Goal: Transaction & Acquisition: Book appointment/travel/reservation

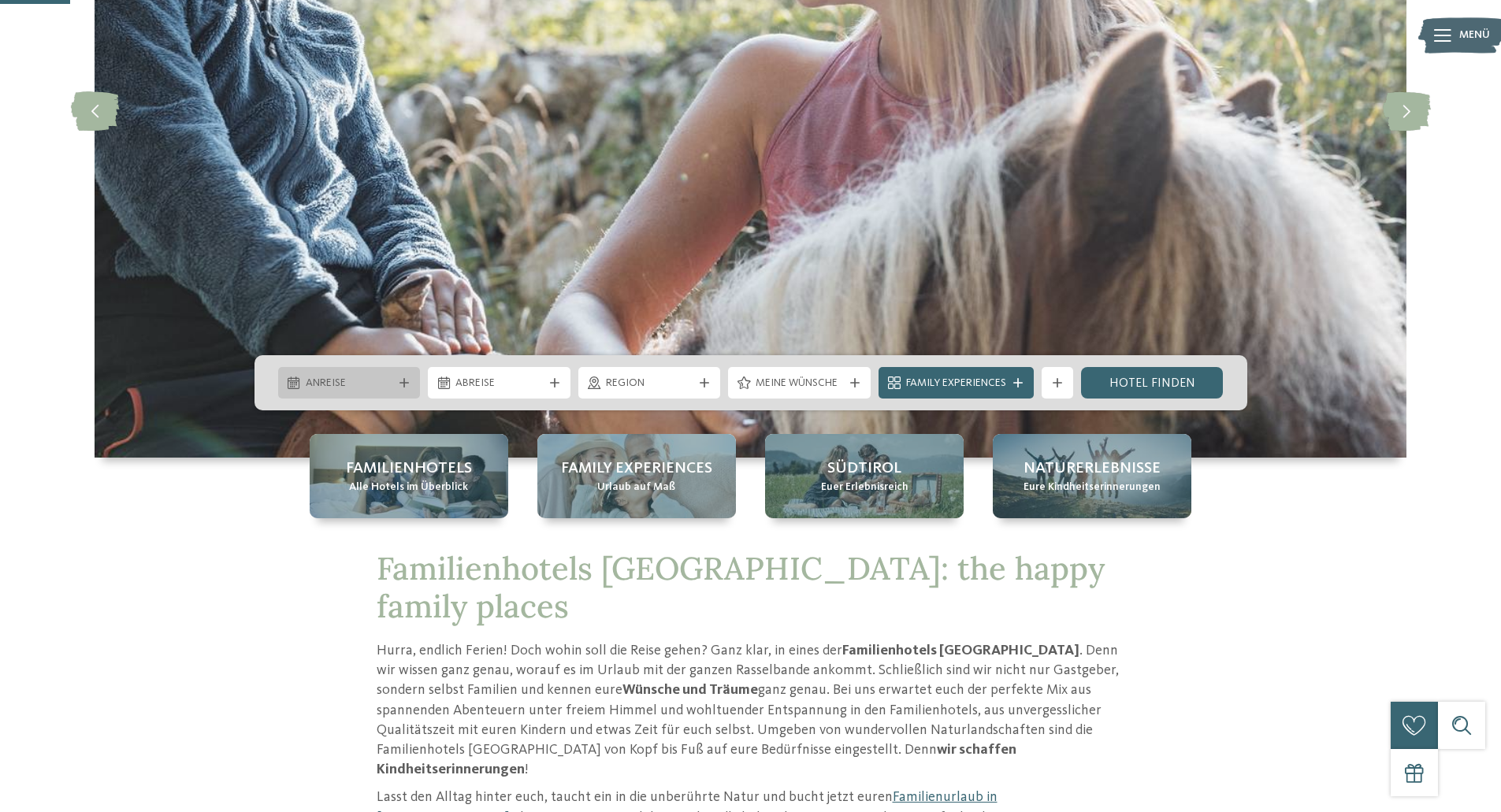
click at [387, 383] on span "Anreise" at bounding box center [349, 383] width 87 height 16
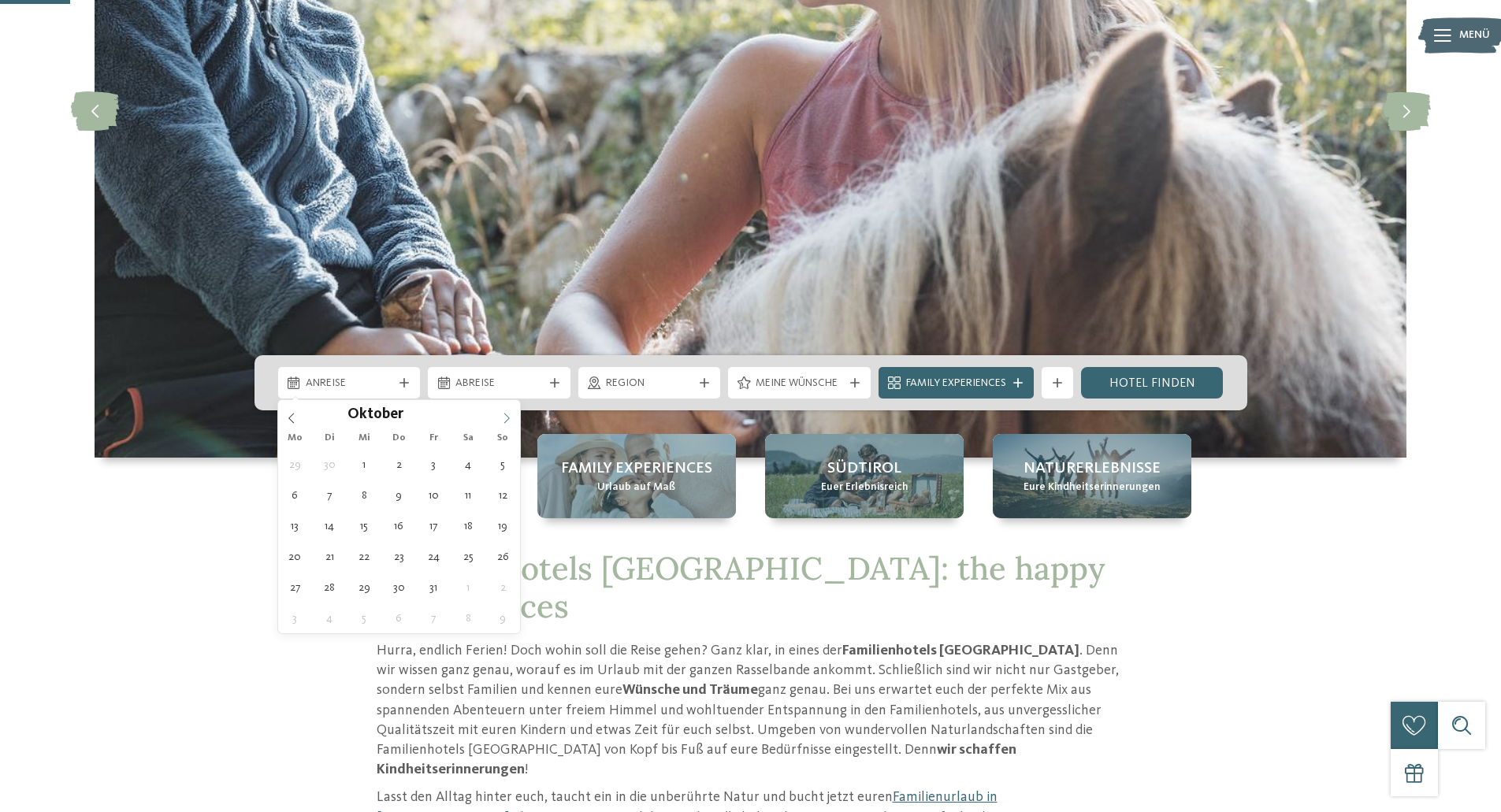
click at [512, 415] on icon at bounding box center [506, 418] width 11 height 11
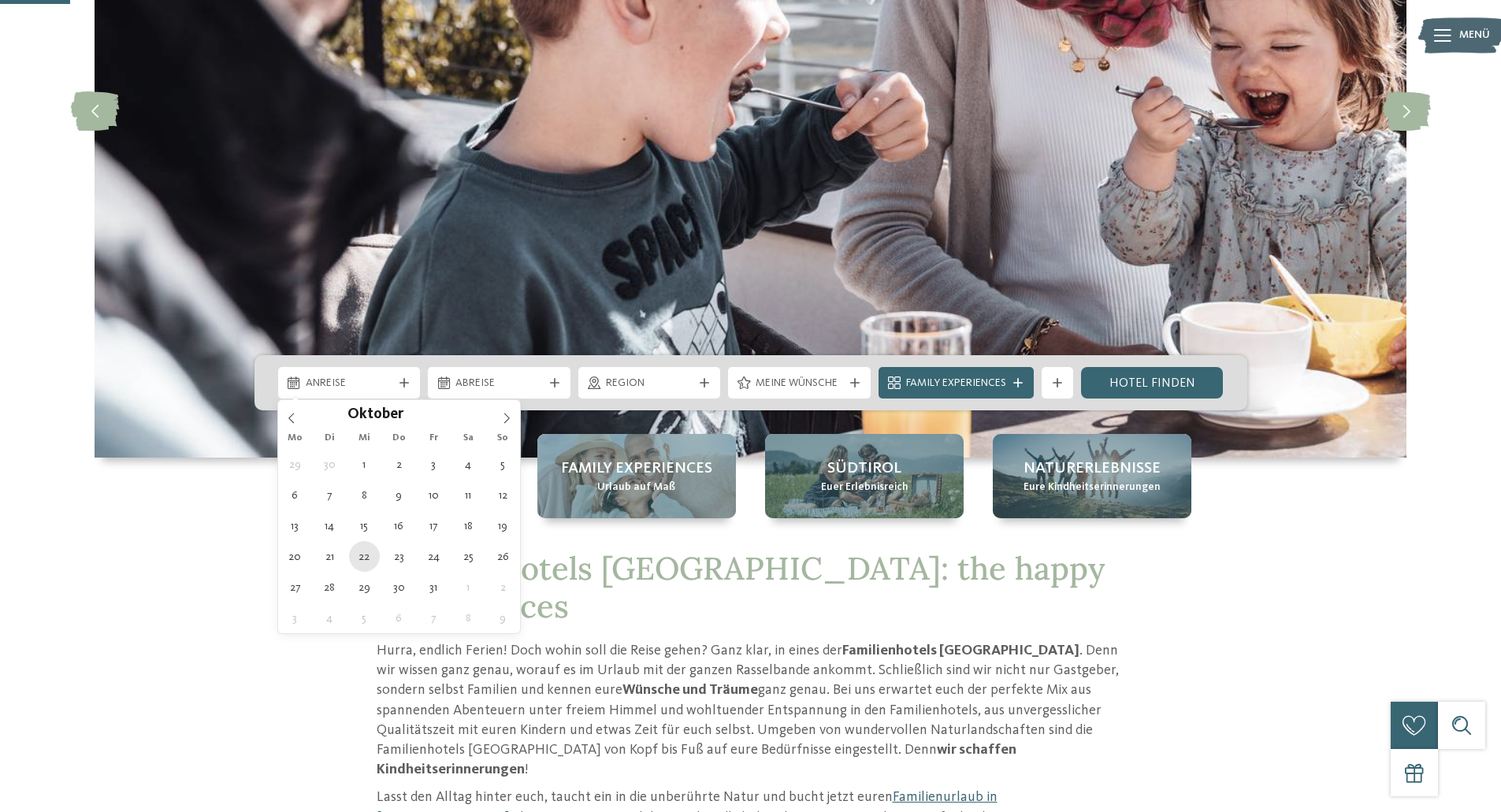
type div "22.10.2025"
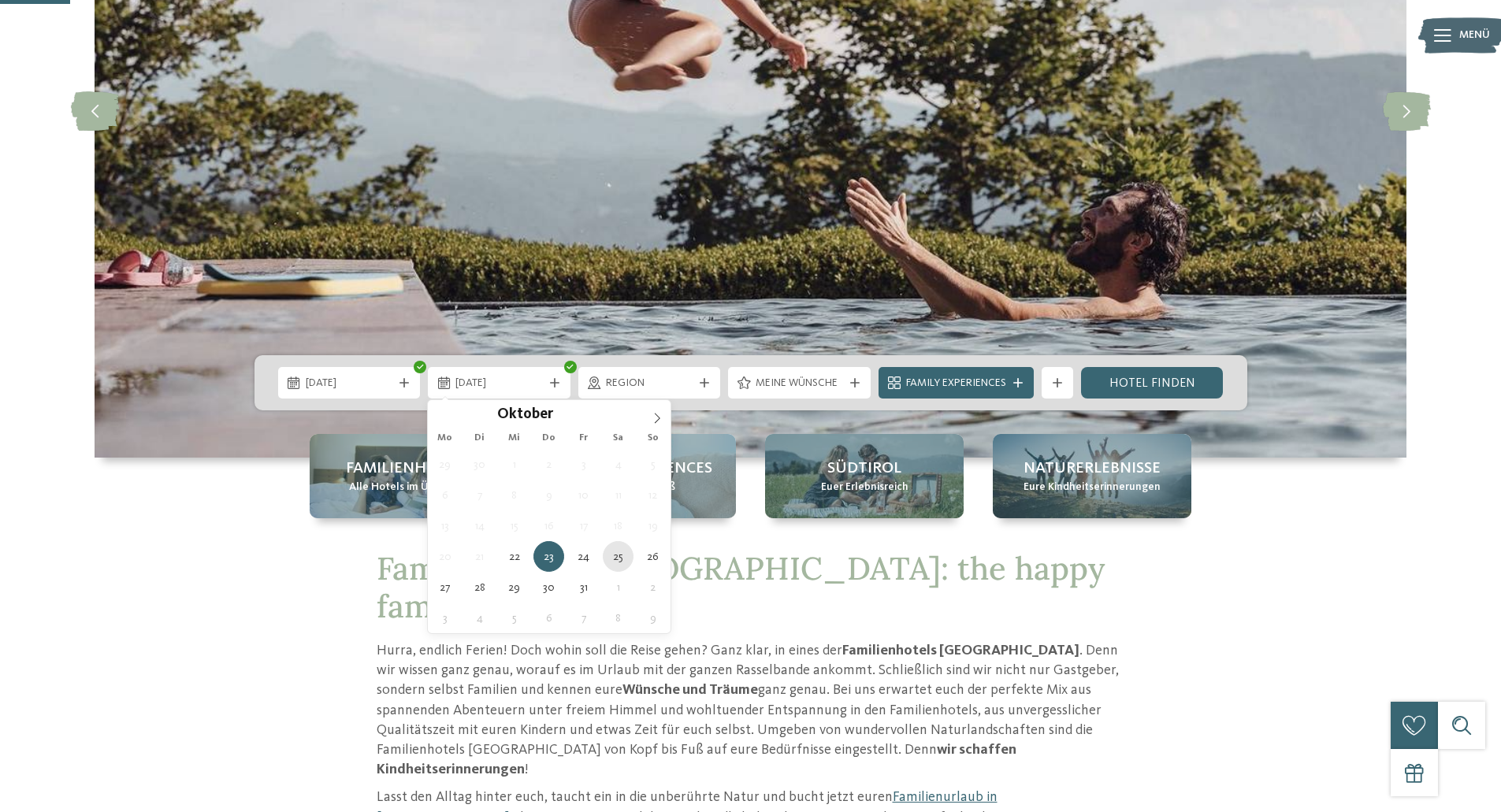
type div "25.10.2025"
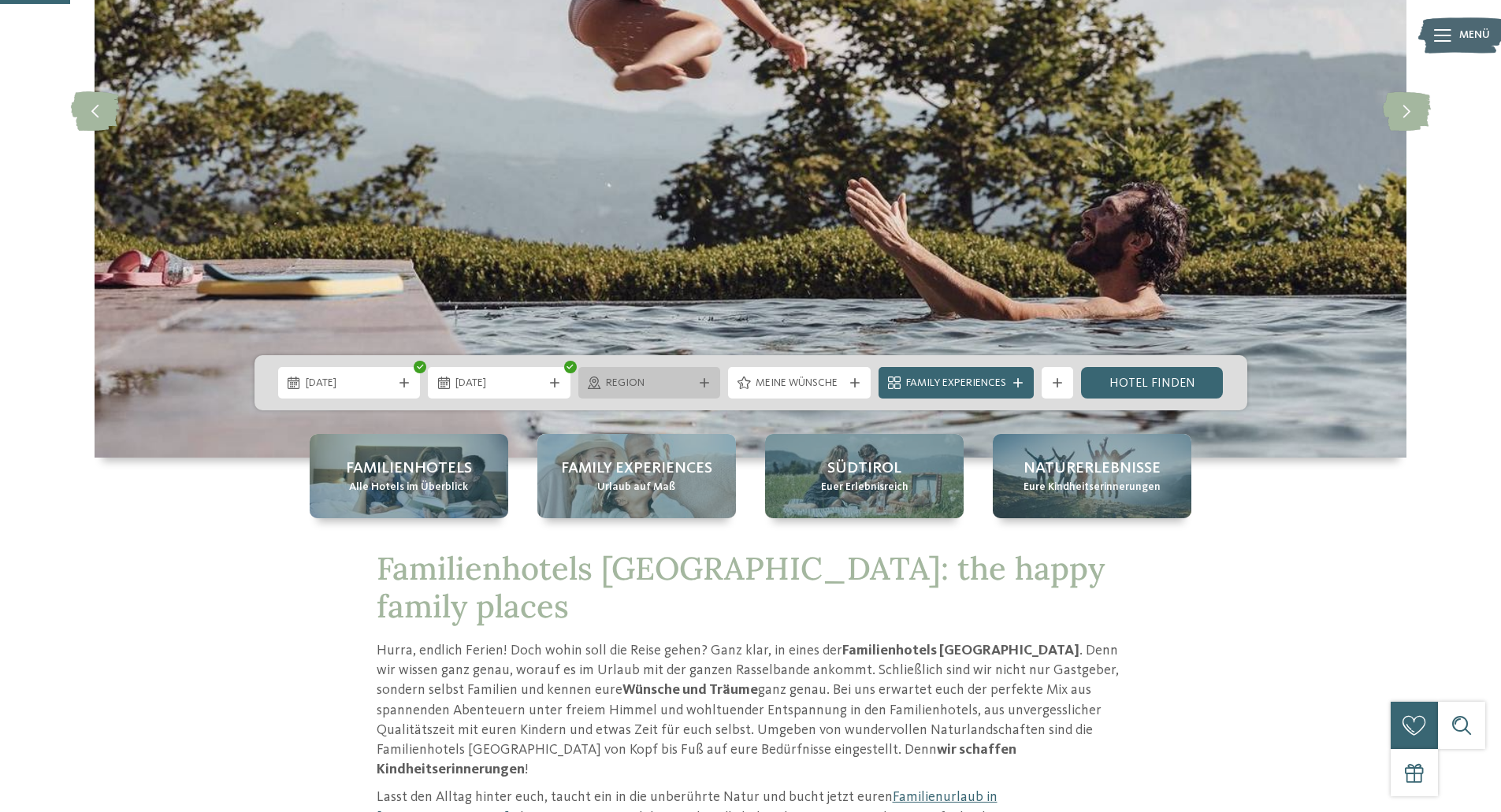
click at [655, 387] on span "Region" at bounding box center [649, 383] width 87 height 16
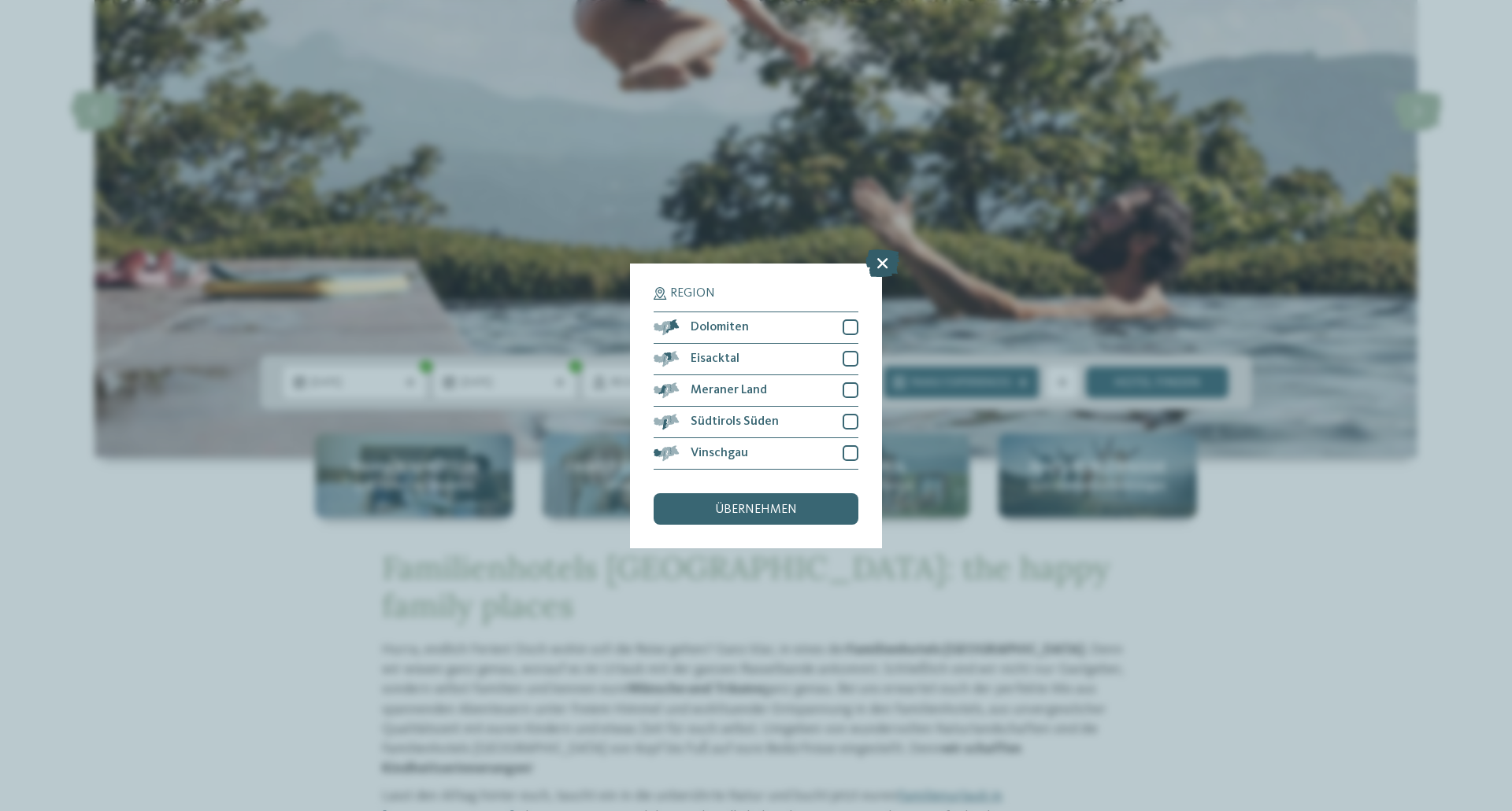
click at [877, 263] on icon at bounding box center [881, 263] width 34 height 28
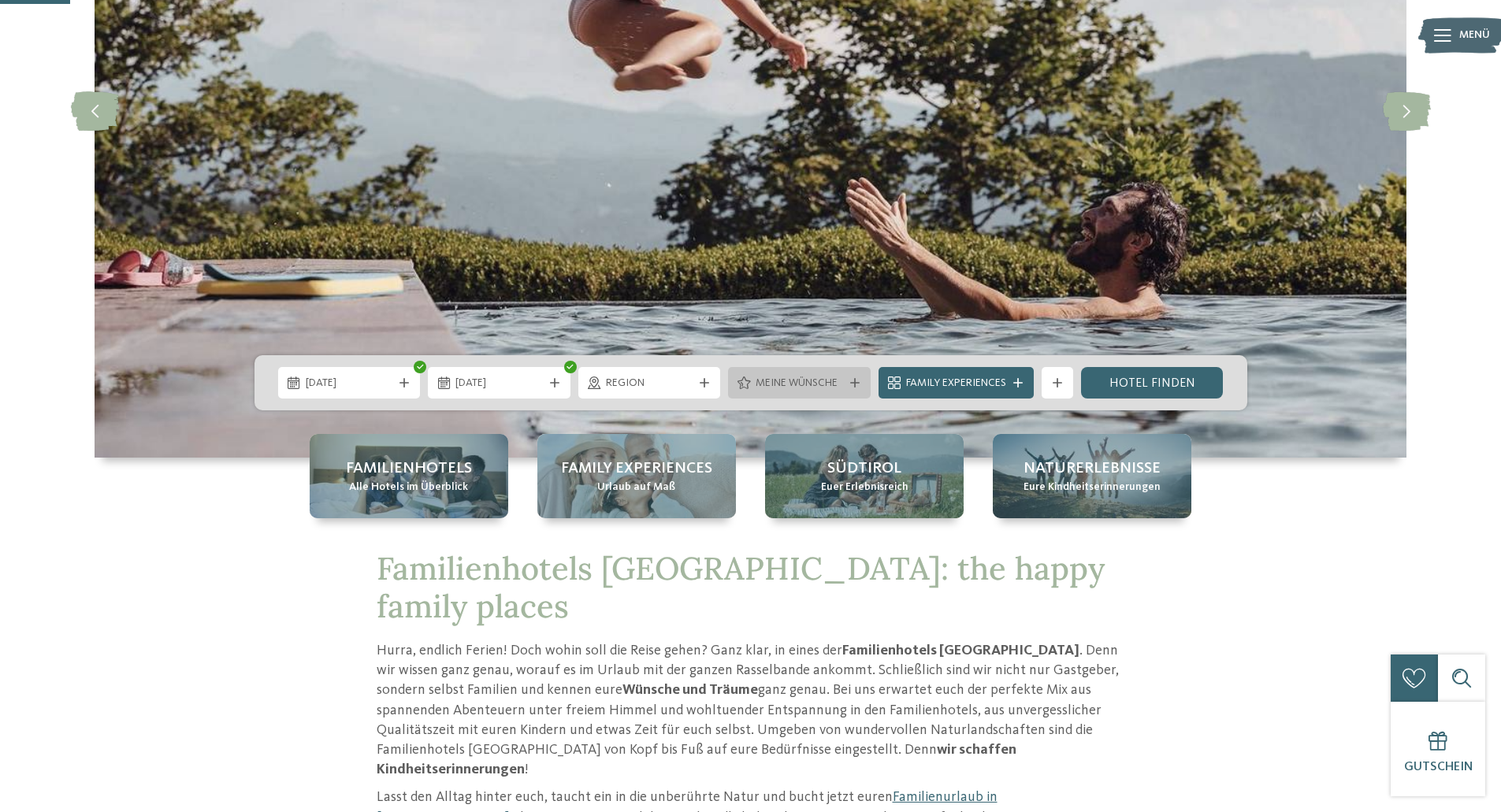
click at [810, 393] on div "Meine Wünsche" at bounding box center [799, 383] width 143 height 31
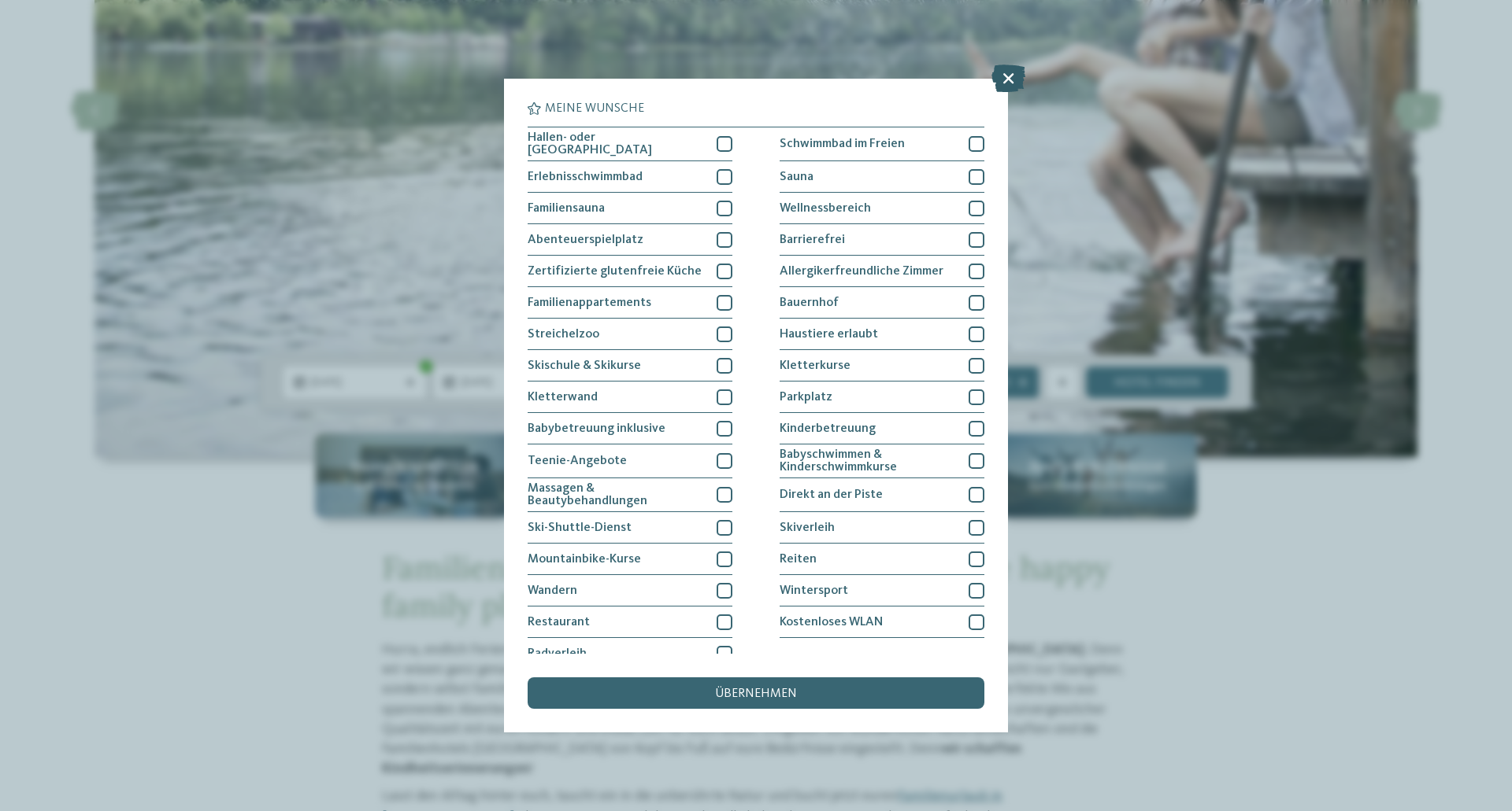
click at [1015, 76] on icon at bounding box center [1008, 79] width 34 height 28
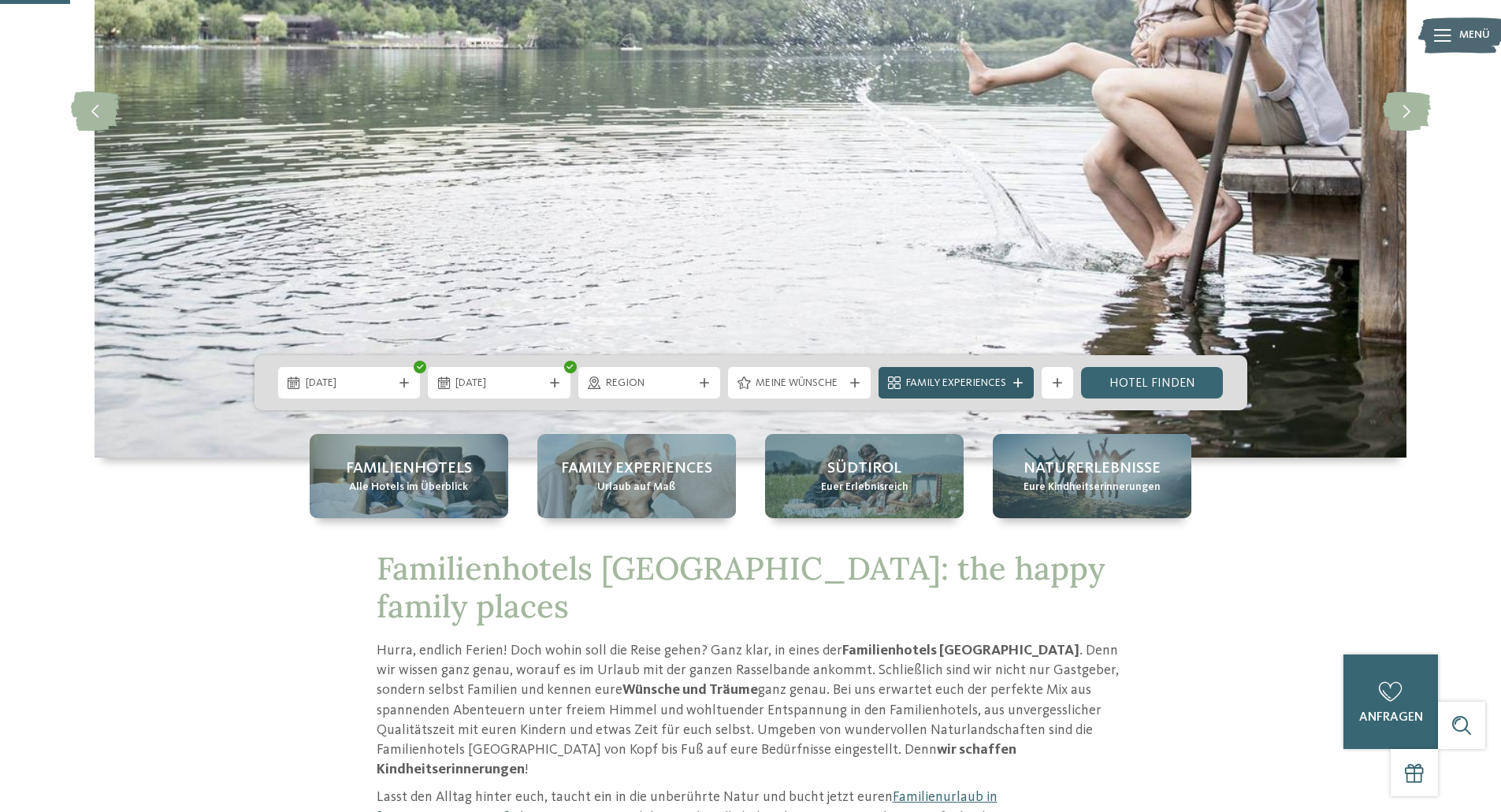
click at [988, 386] on span "Family Experiences" at bounding box center [957, 383] width 100 height 16
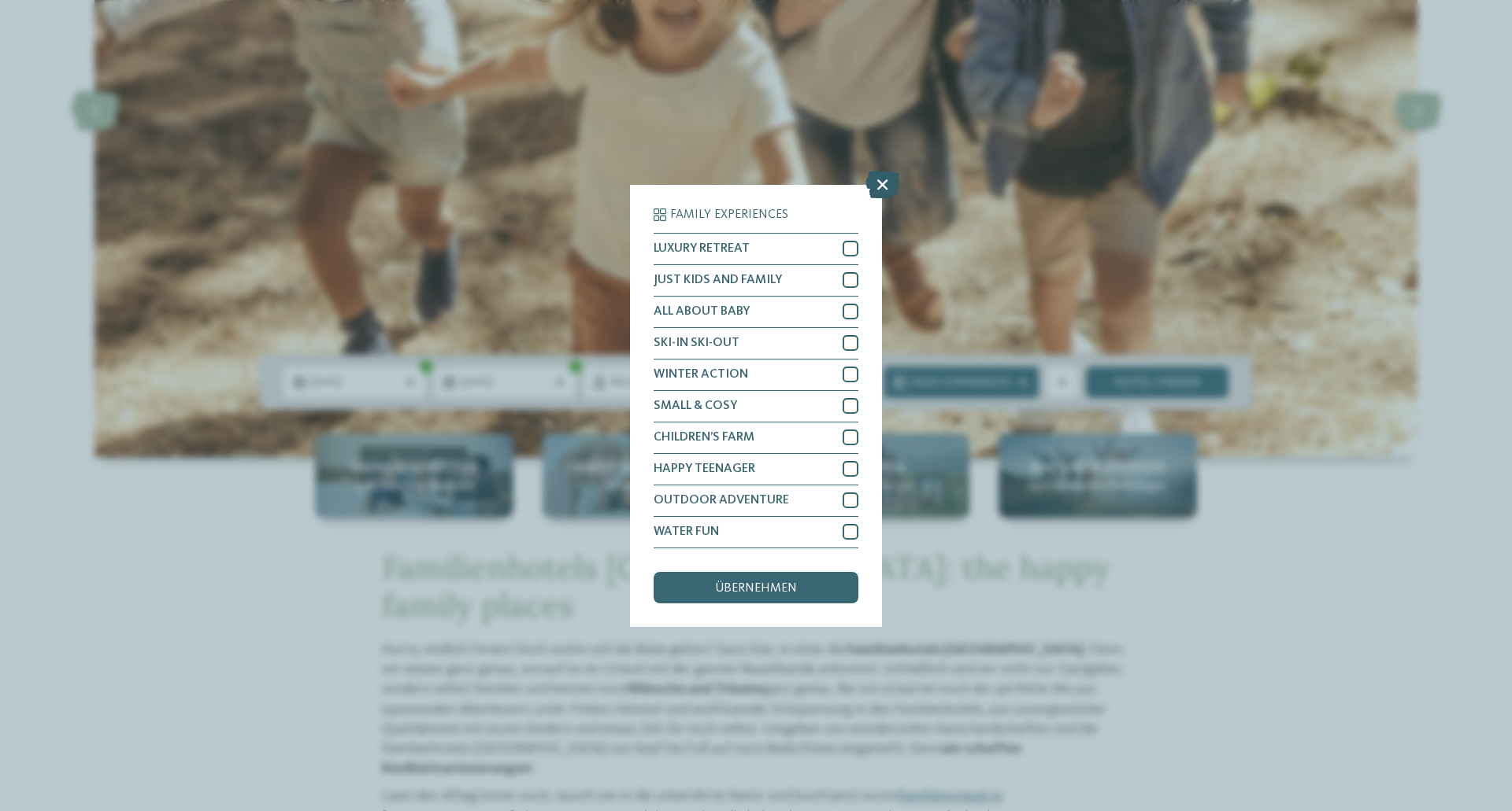
click at [883, 179] on icon at bounding box center [881, 184] width 34 height 28
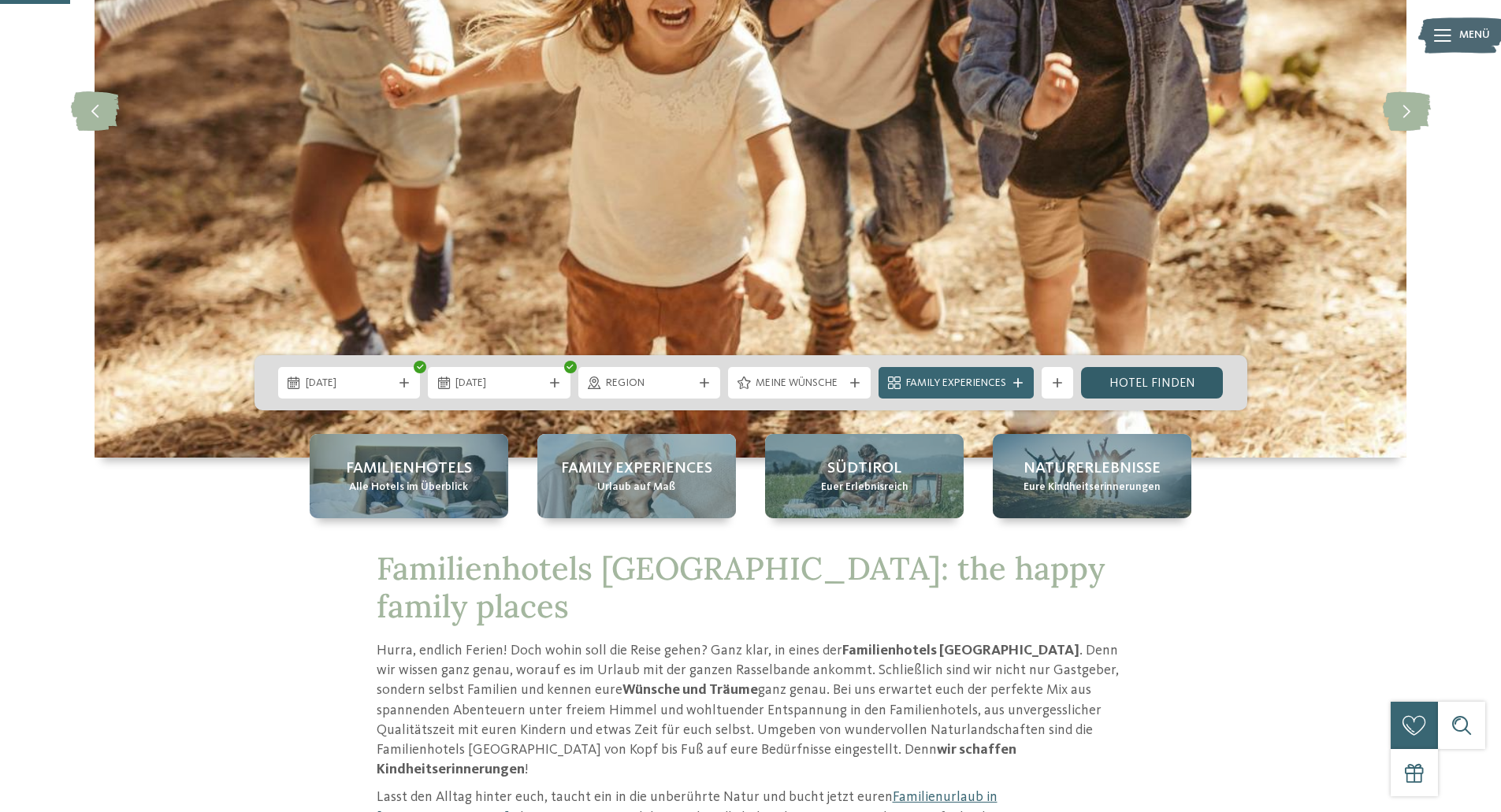
click at [1144, 387] on link "Hotel finden" at bounding box center [1152, 383] width 143 height 31
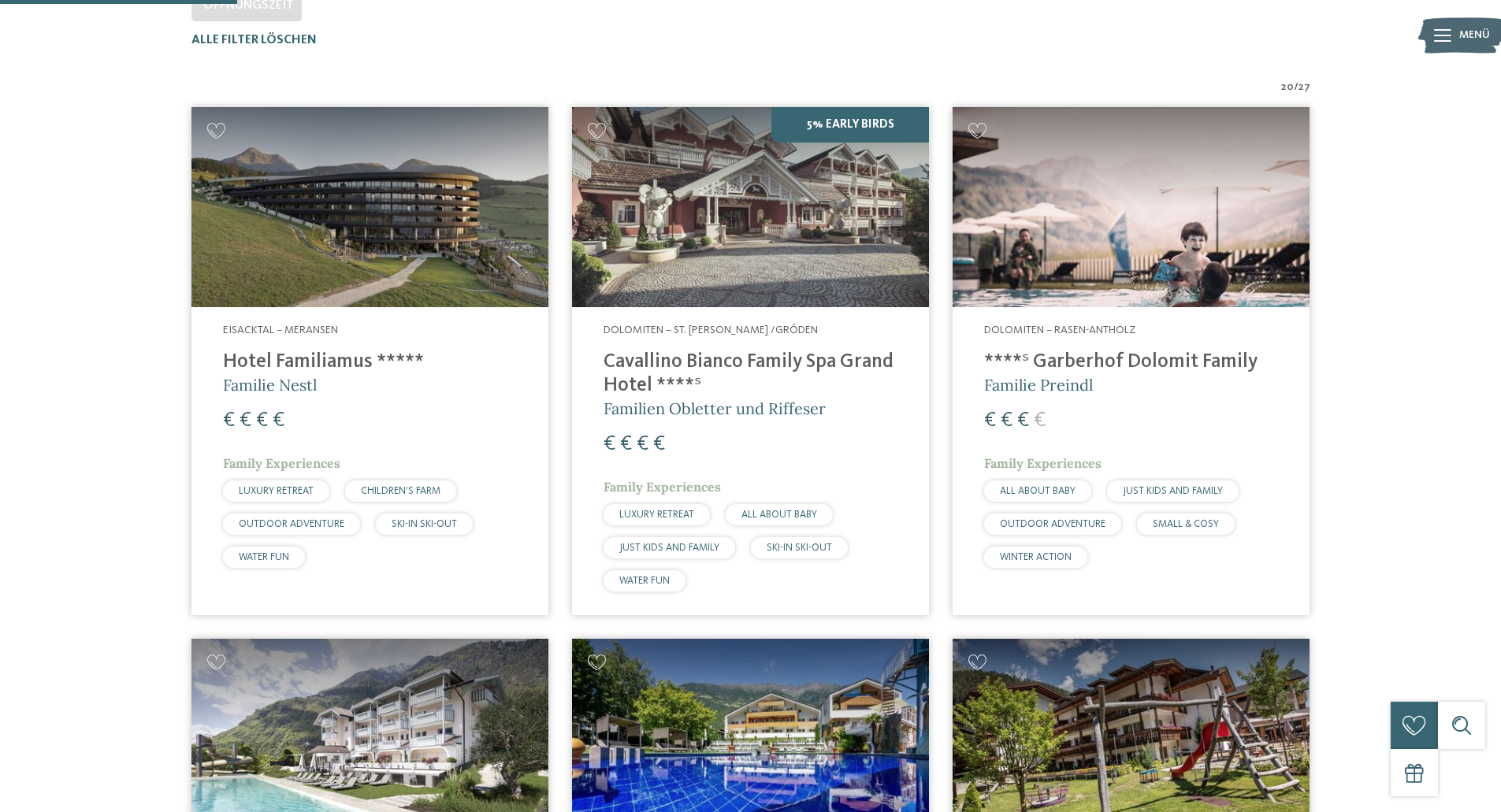
scroll to position [709, 0]
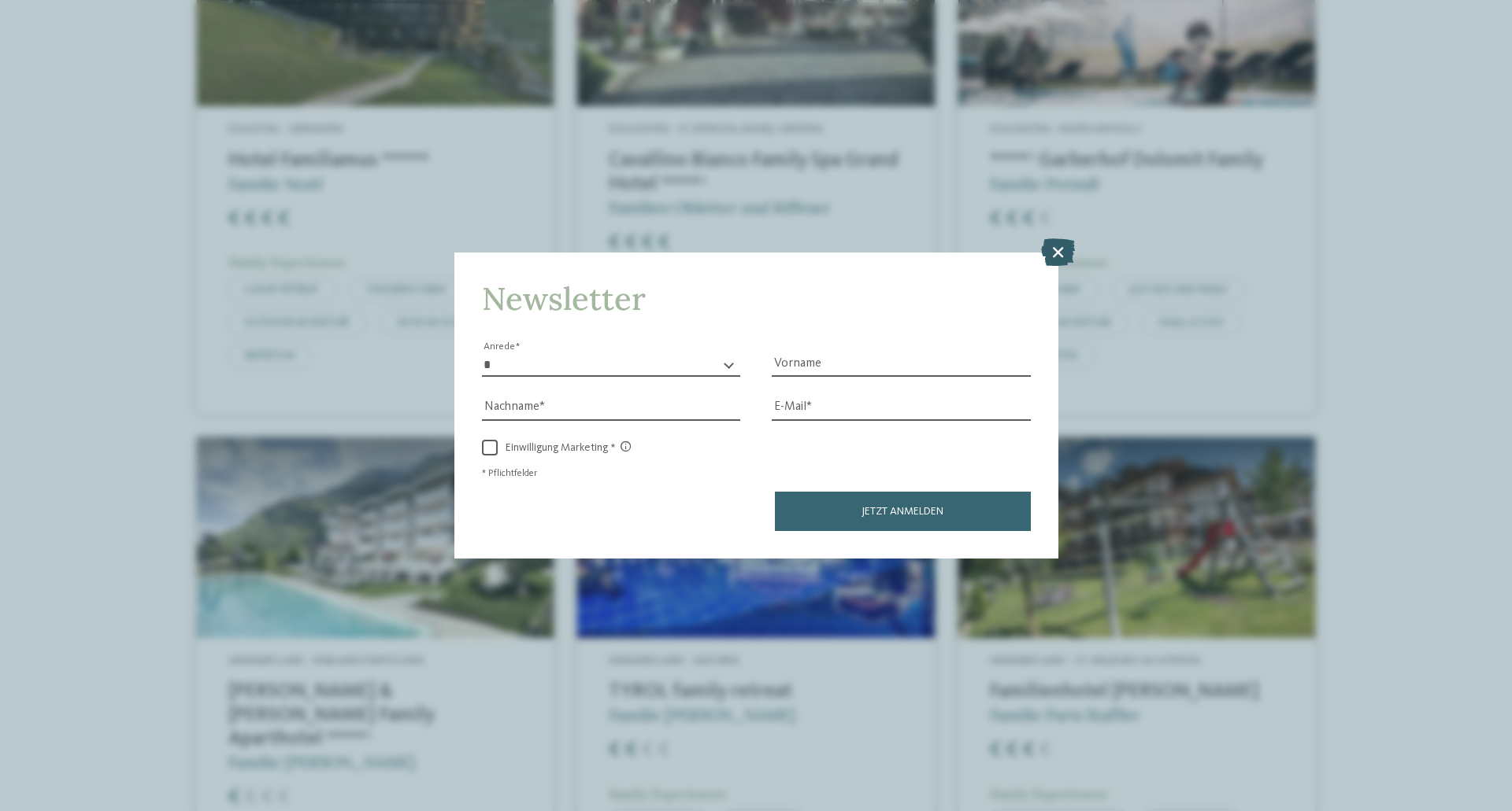
click at [1057, 249] on icon at bounding box center [1057, 252] width 34 height 28
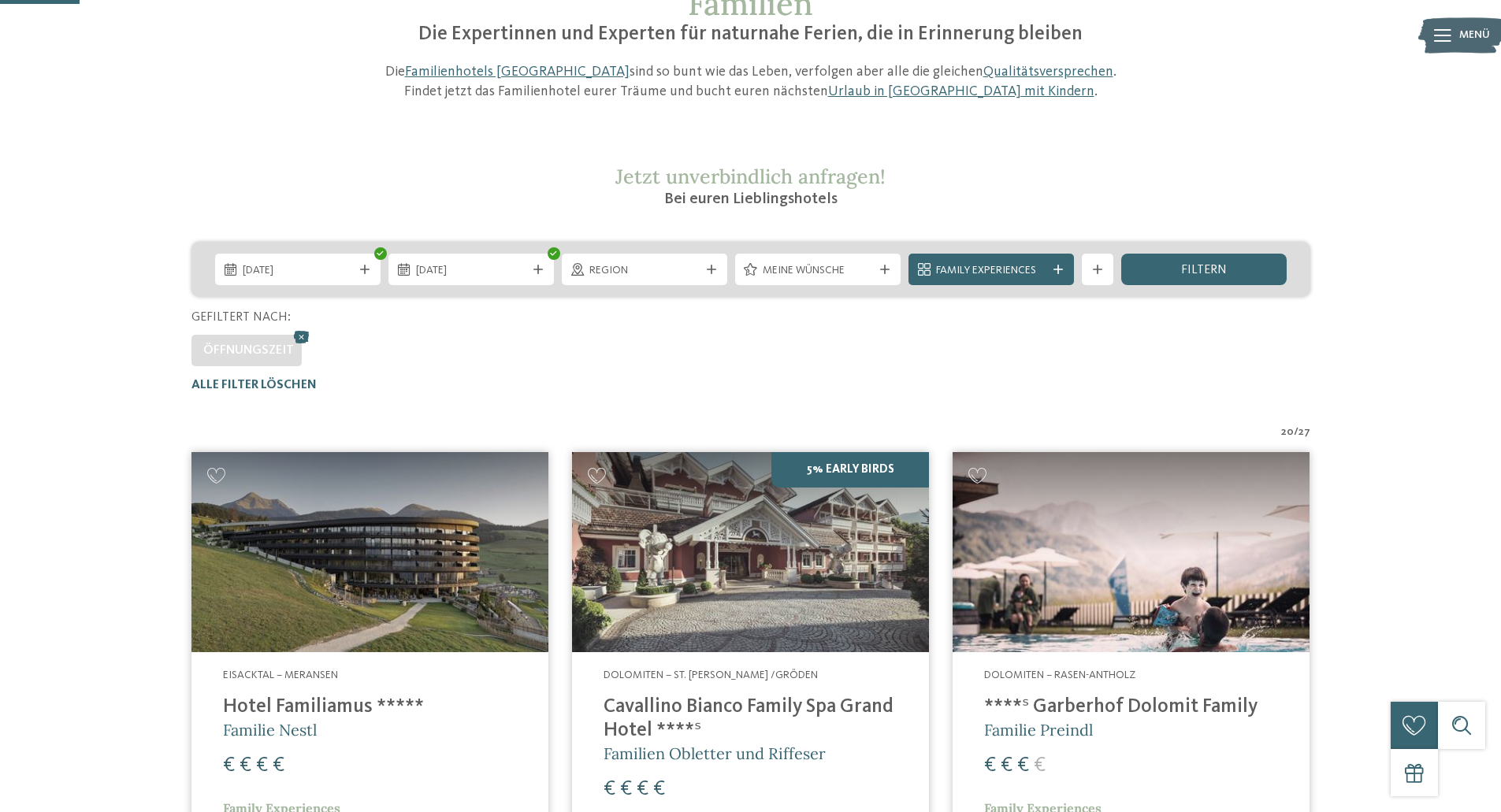
scroll to position [158, 0]
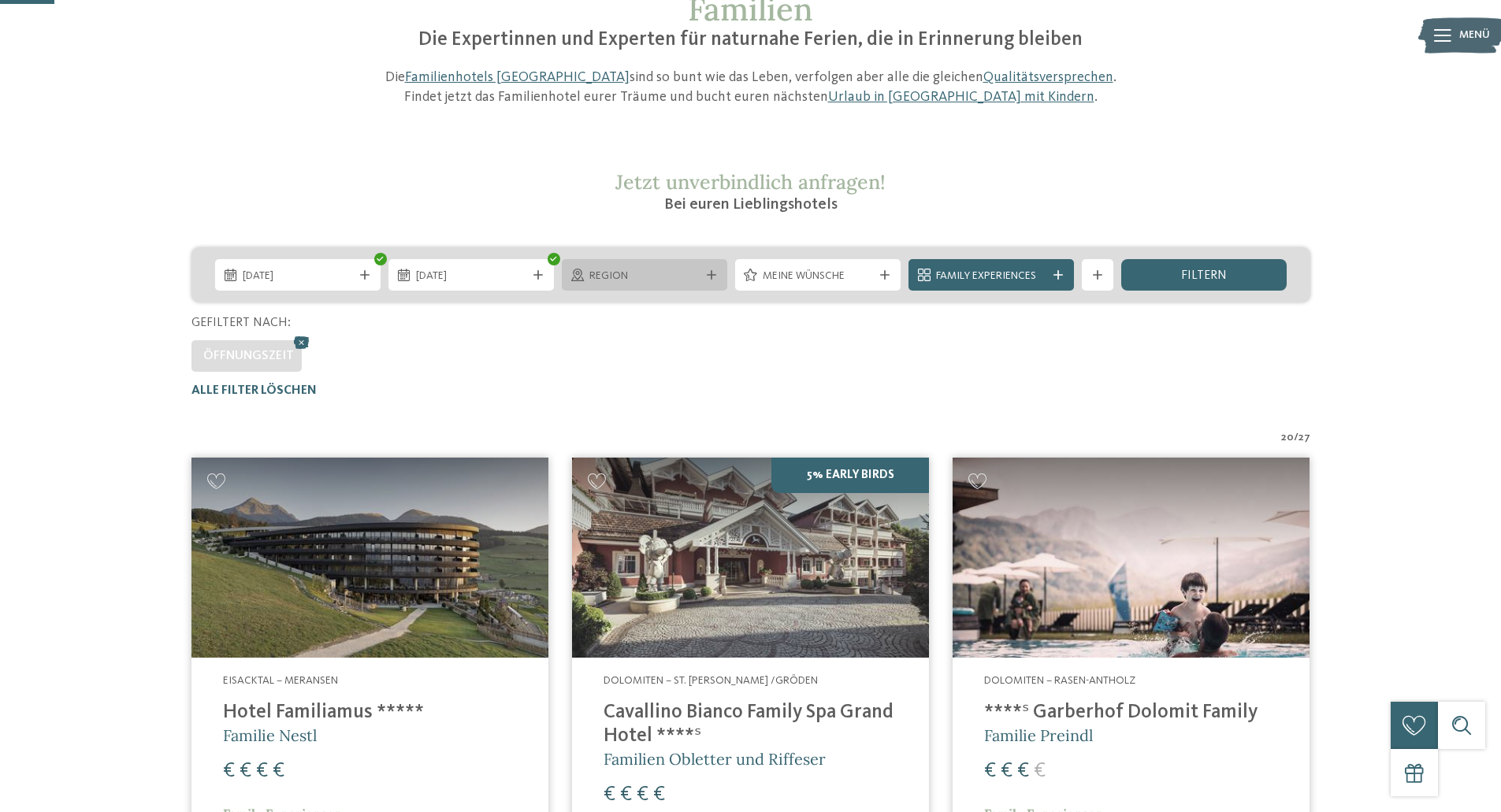
click at [725, 275] on div "Region" at bounding box center [644, 274] width 165 height 31
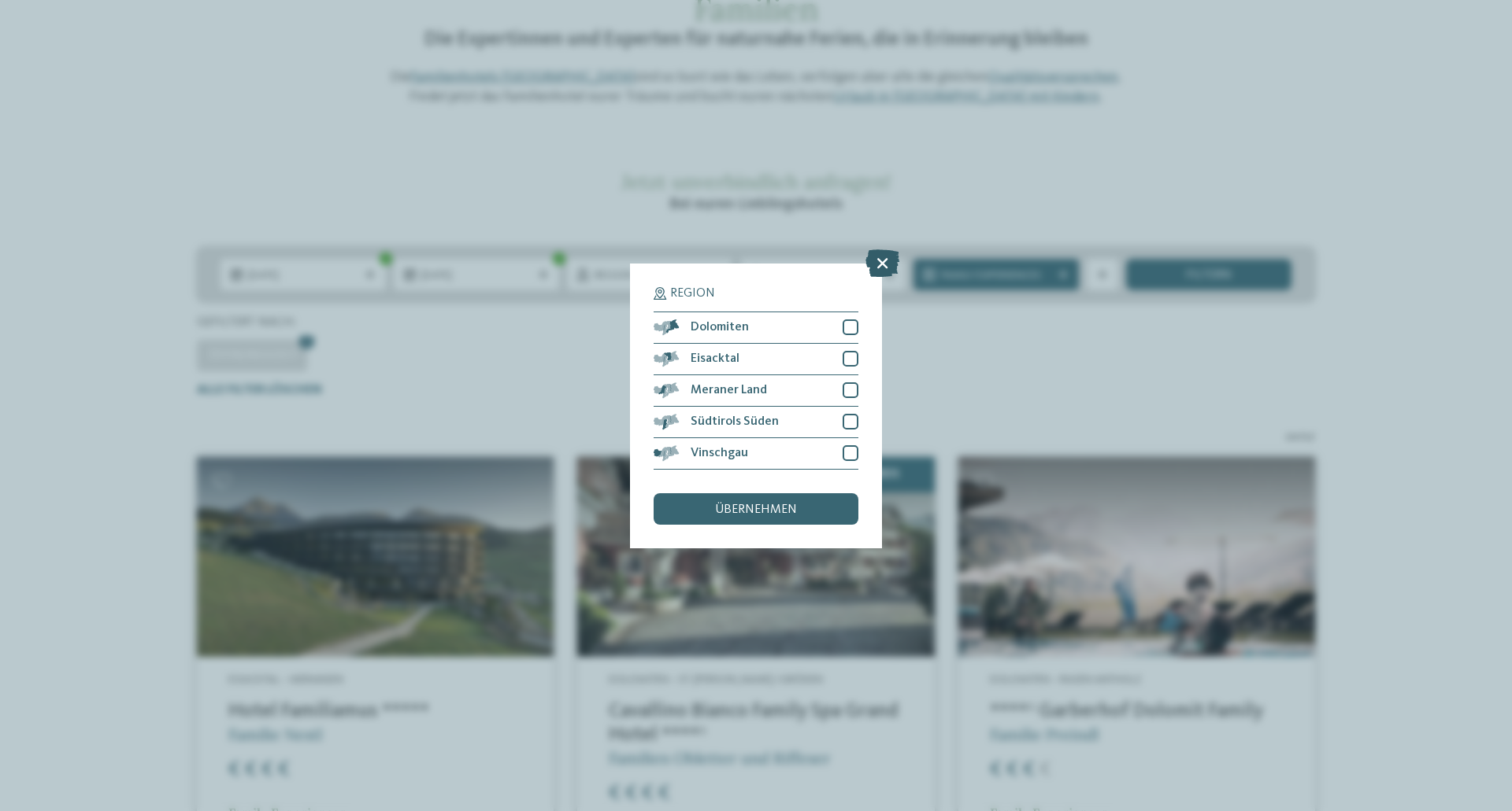
click at [878, 258] on icon at bounding box center [881, 263] width 34 height 28
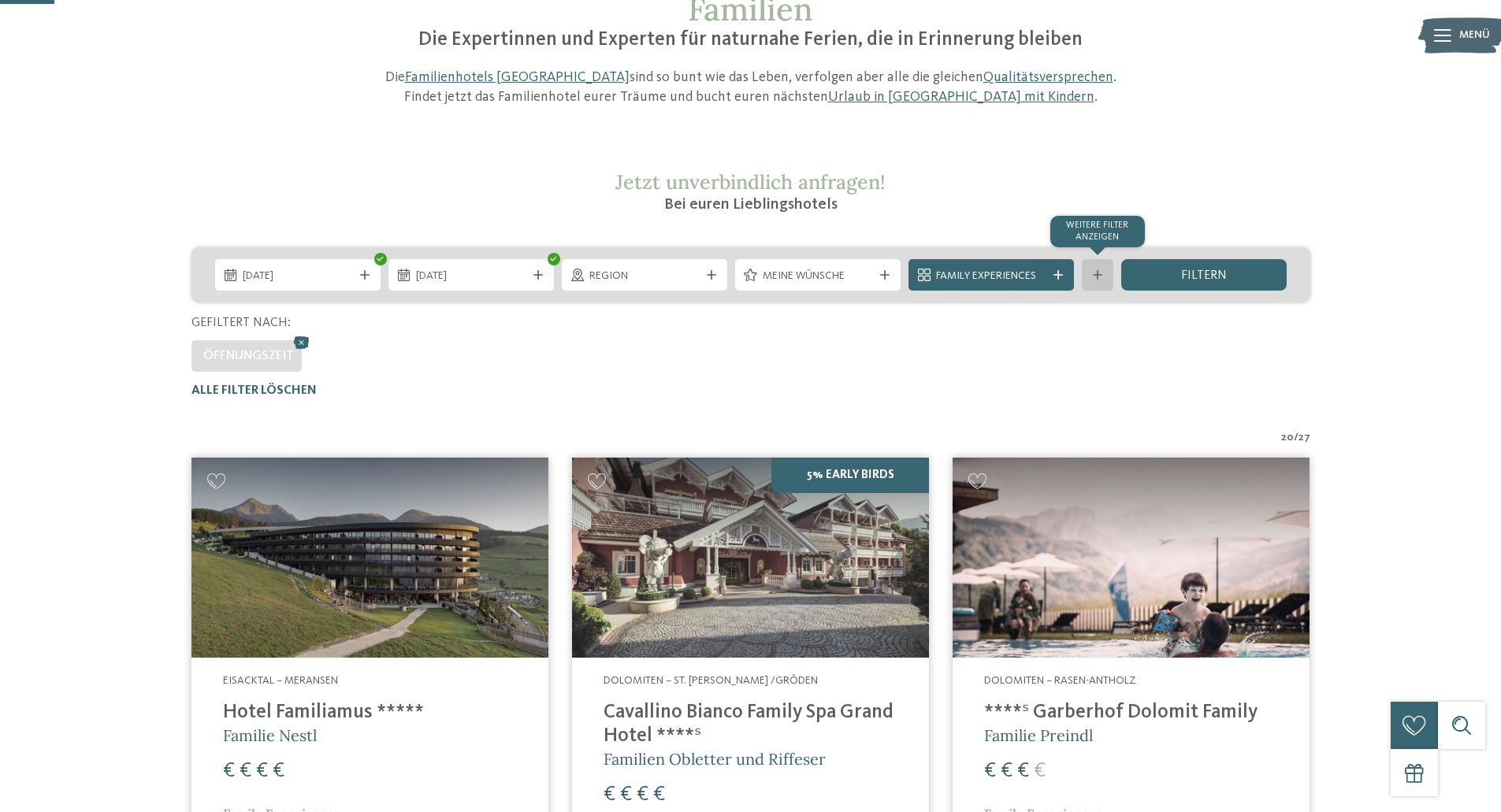
click at [1100, 272] on icon at bounding box center [1097, 274] width 10 height 10
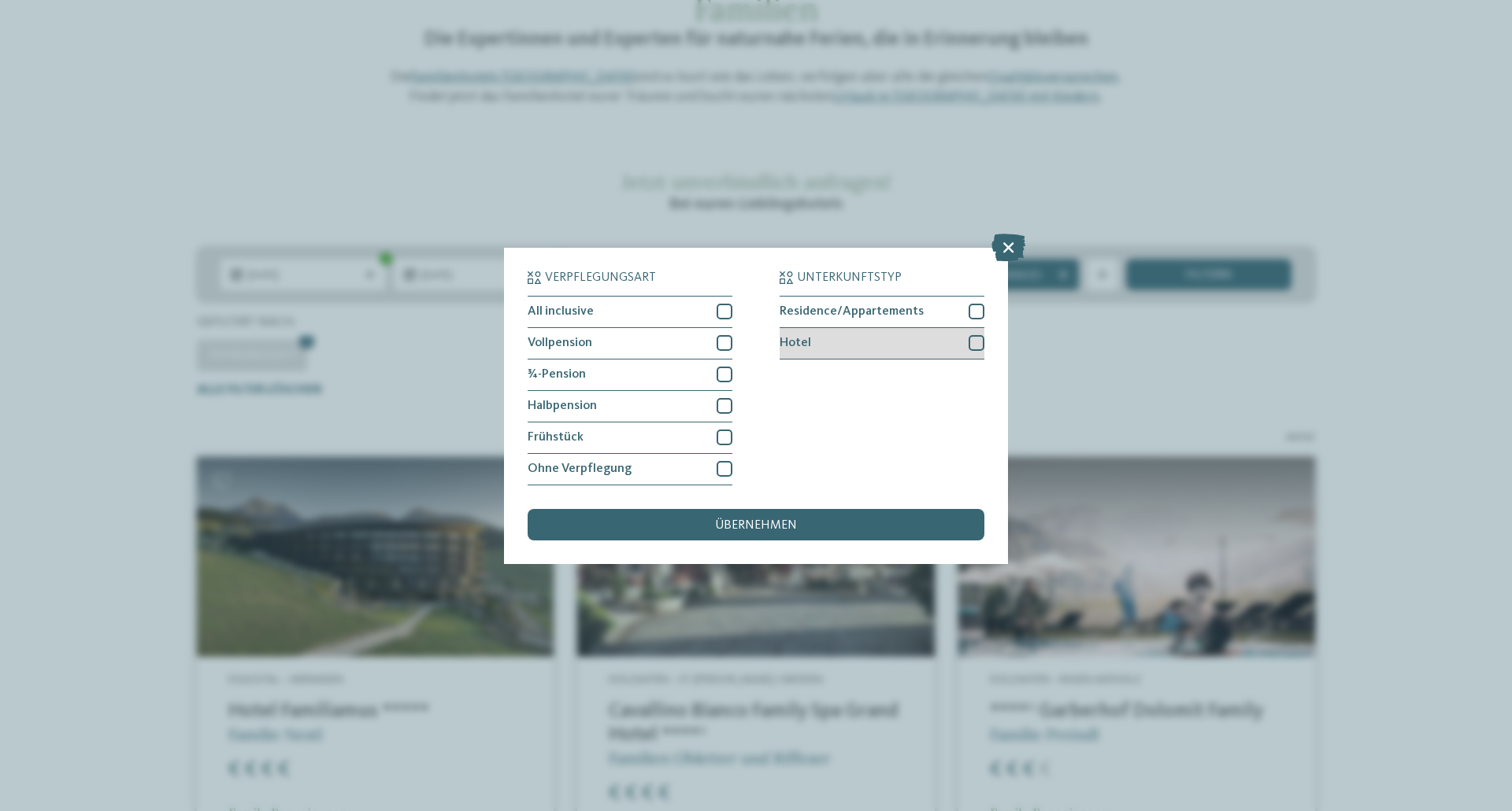
click at [977, 345] on div at bounding box center [977, 343] width 16 height 16
click at [760, 529] on span "übernehmen" at bounding box center [755, 526] width 82 height 13
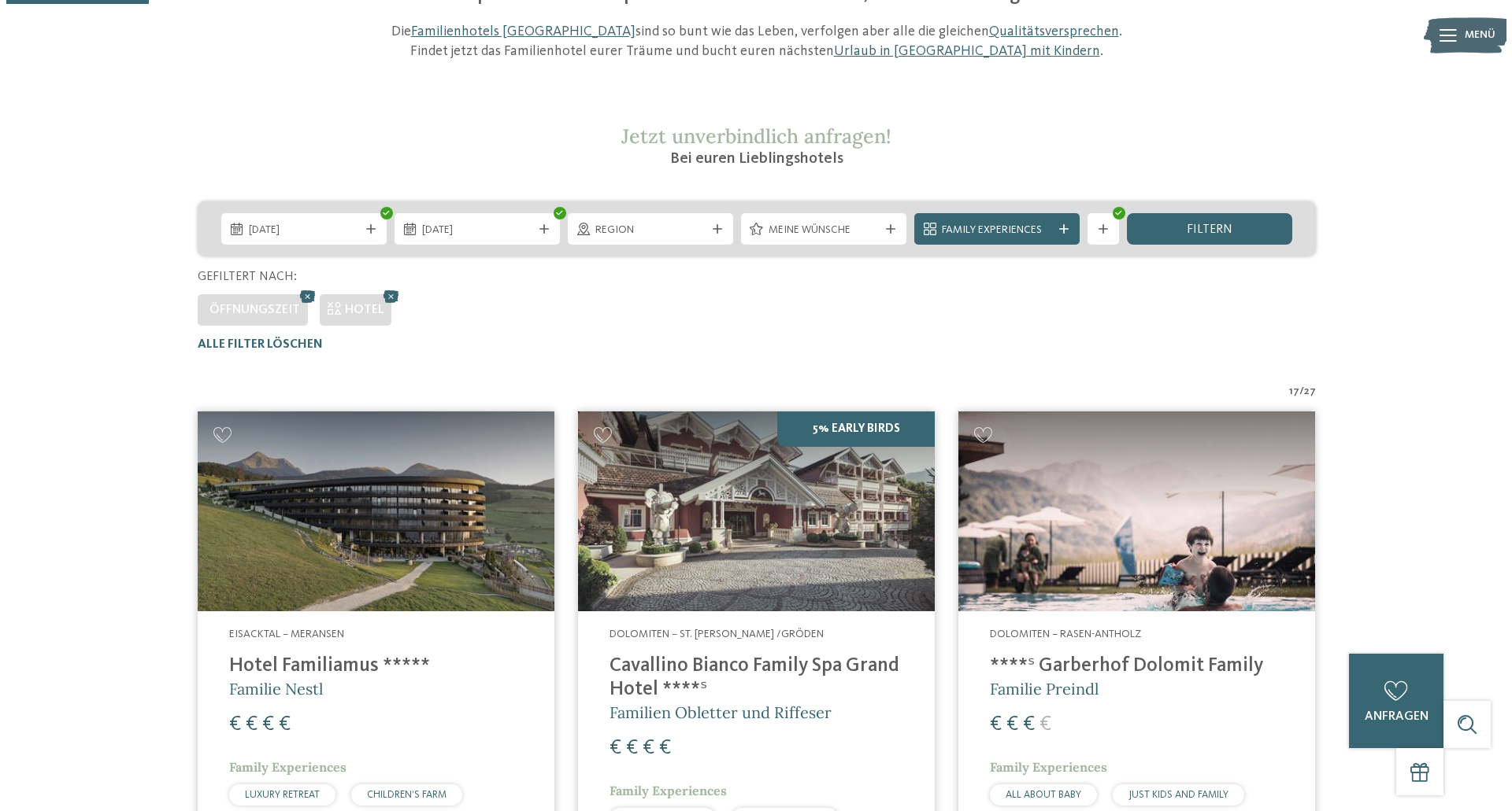
scroll to position [201, 0]
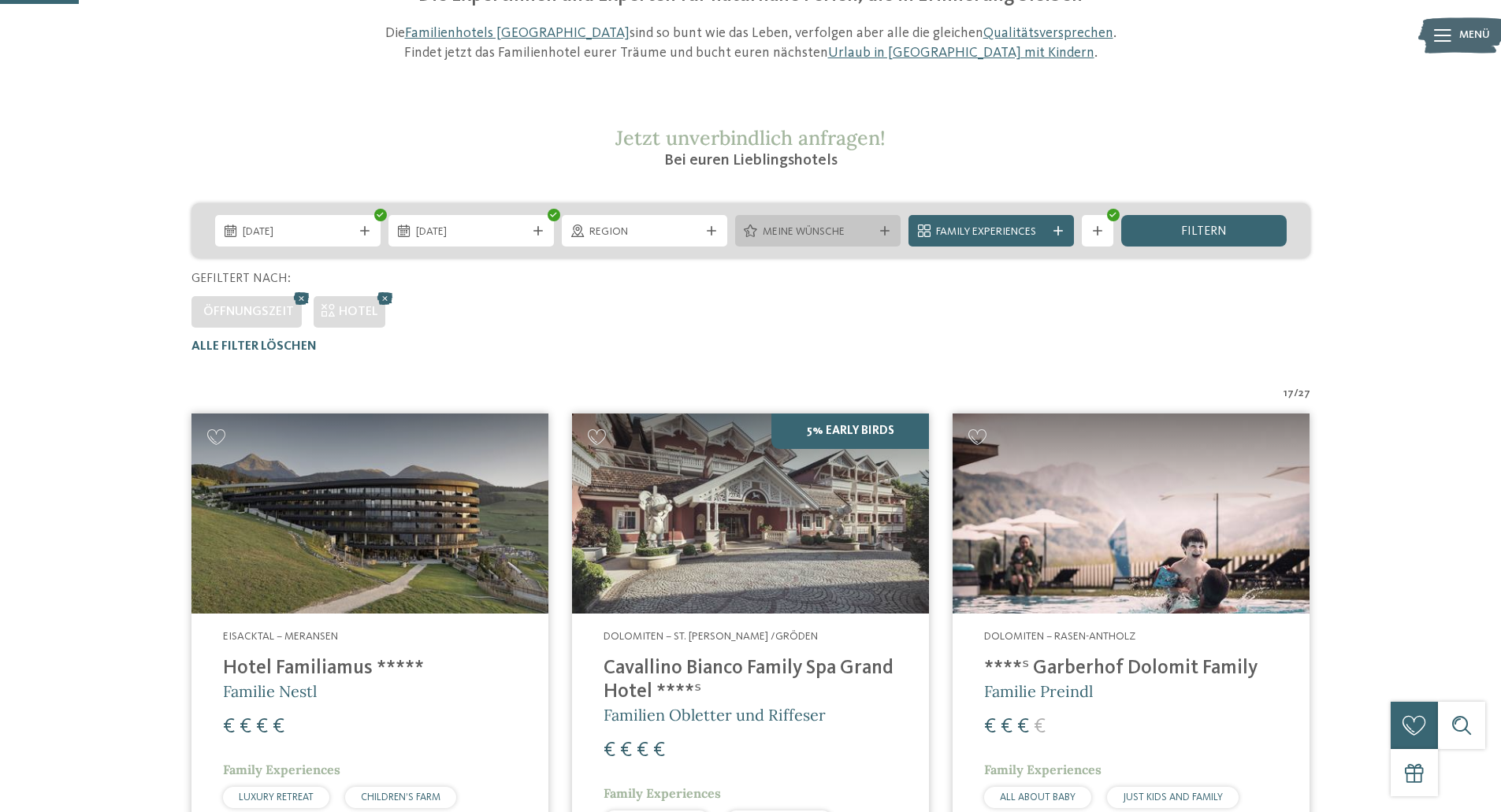
click at [850, 231] on span "Meine Wünsche" at bounding box center [817, 232] width 110 height 16
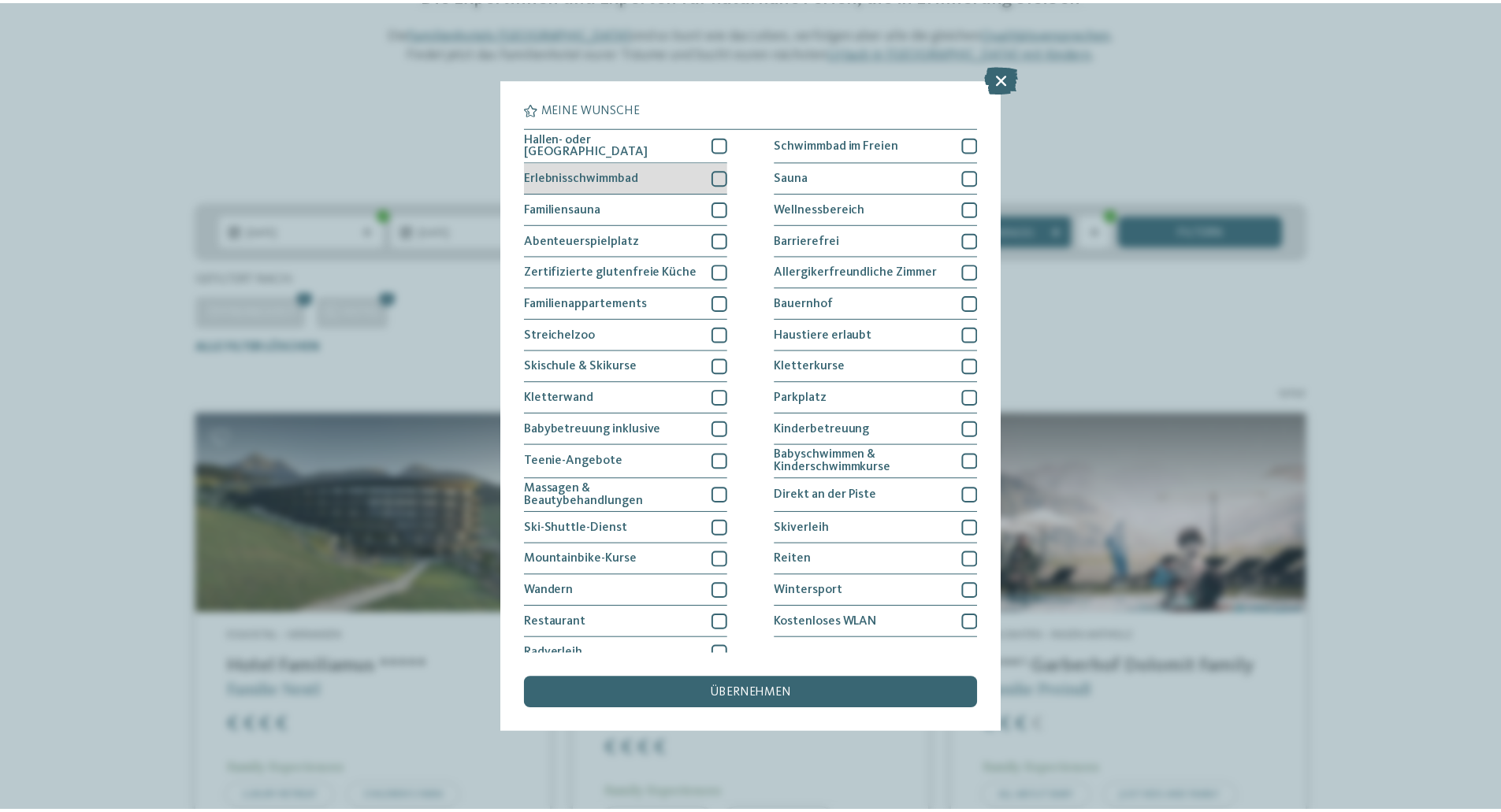
scroll to position [13, 0]
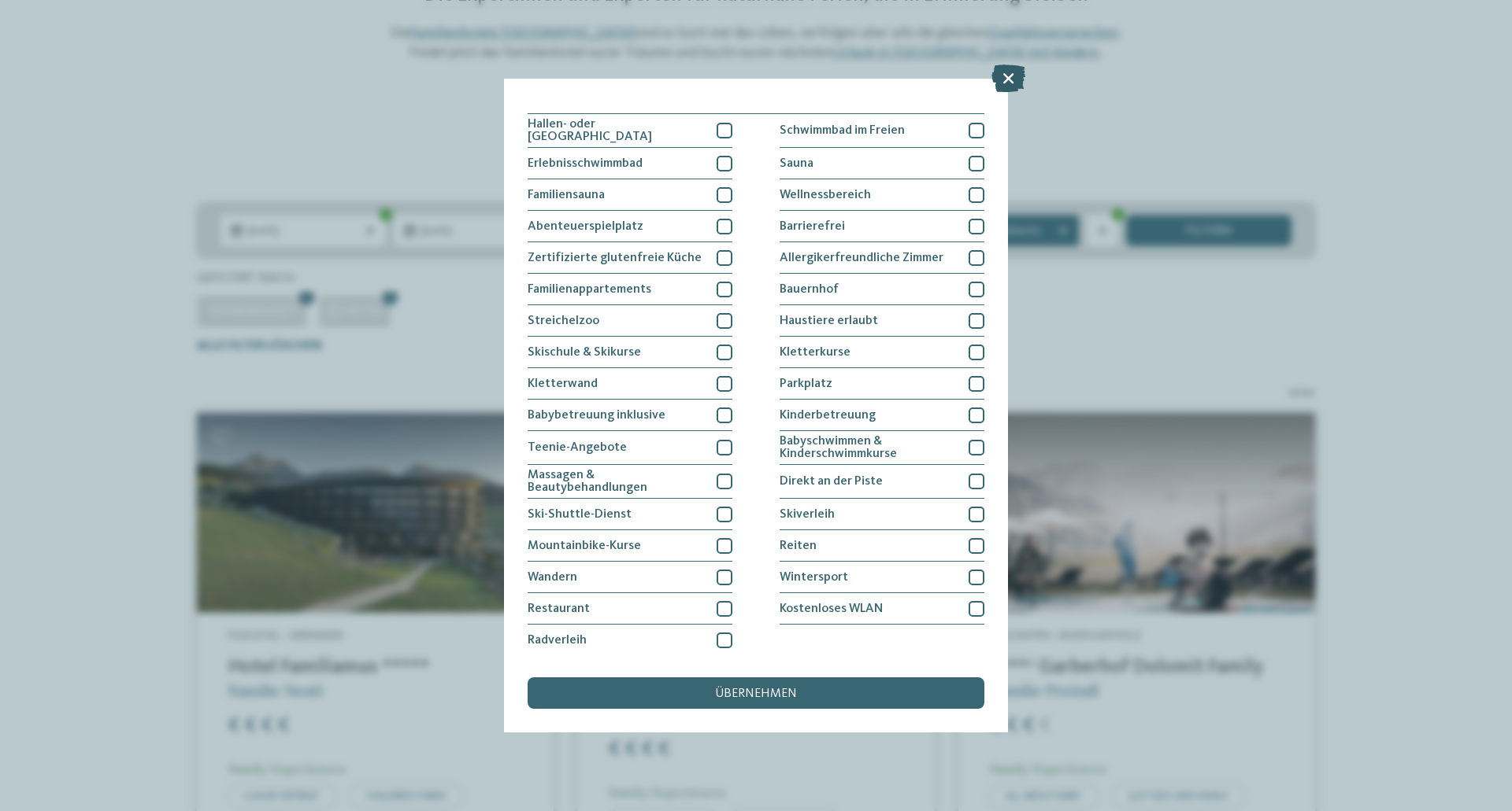
click at [1014, 78] on icon at bounding box center [1008, 79] width 34 height 28
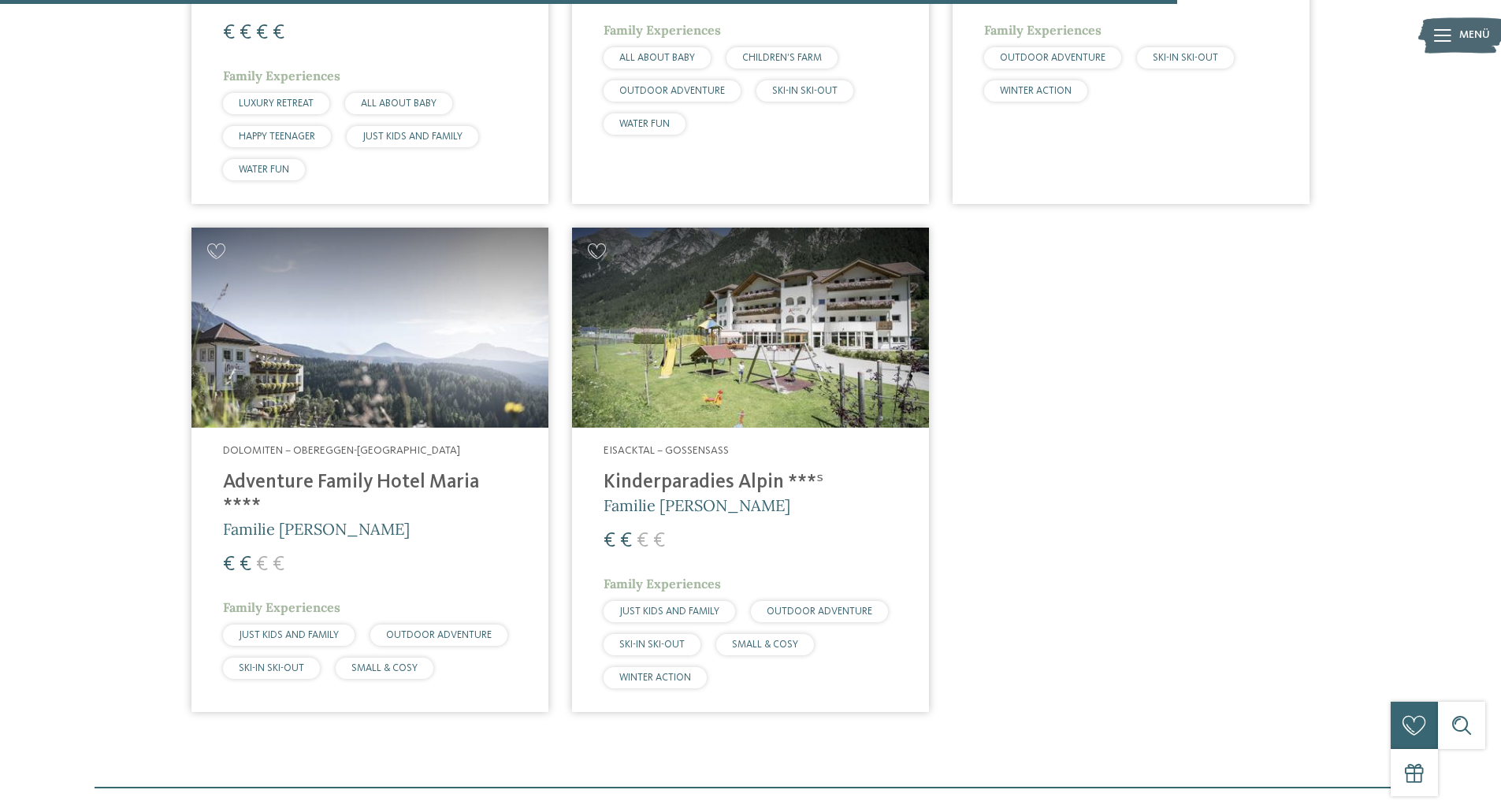
scroll to position [3039, 0]
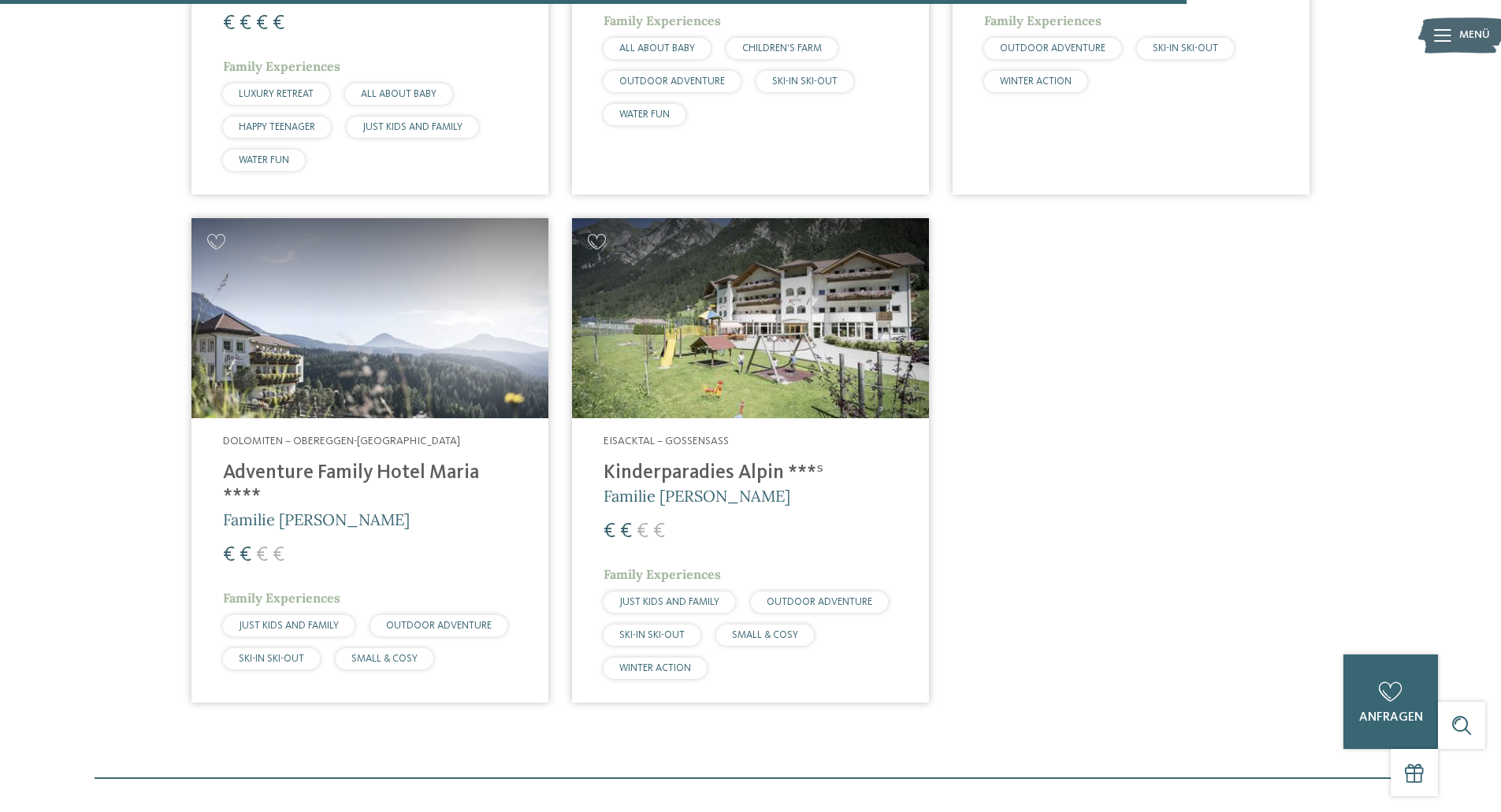
click at [715, 309] on img at bounding box center [750, 319] width 357 height 201
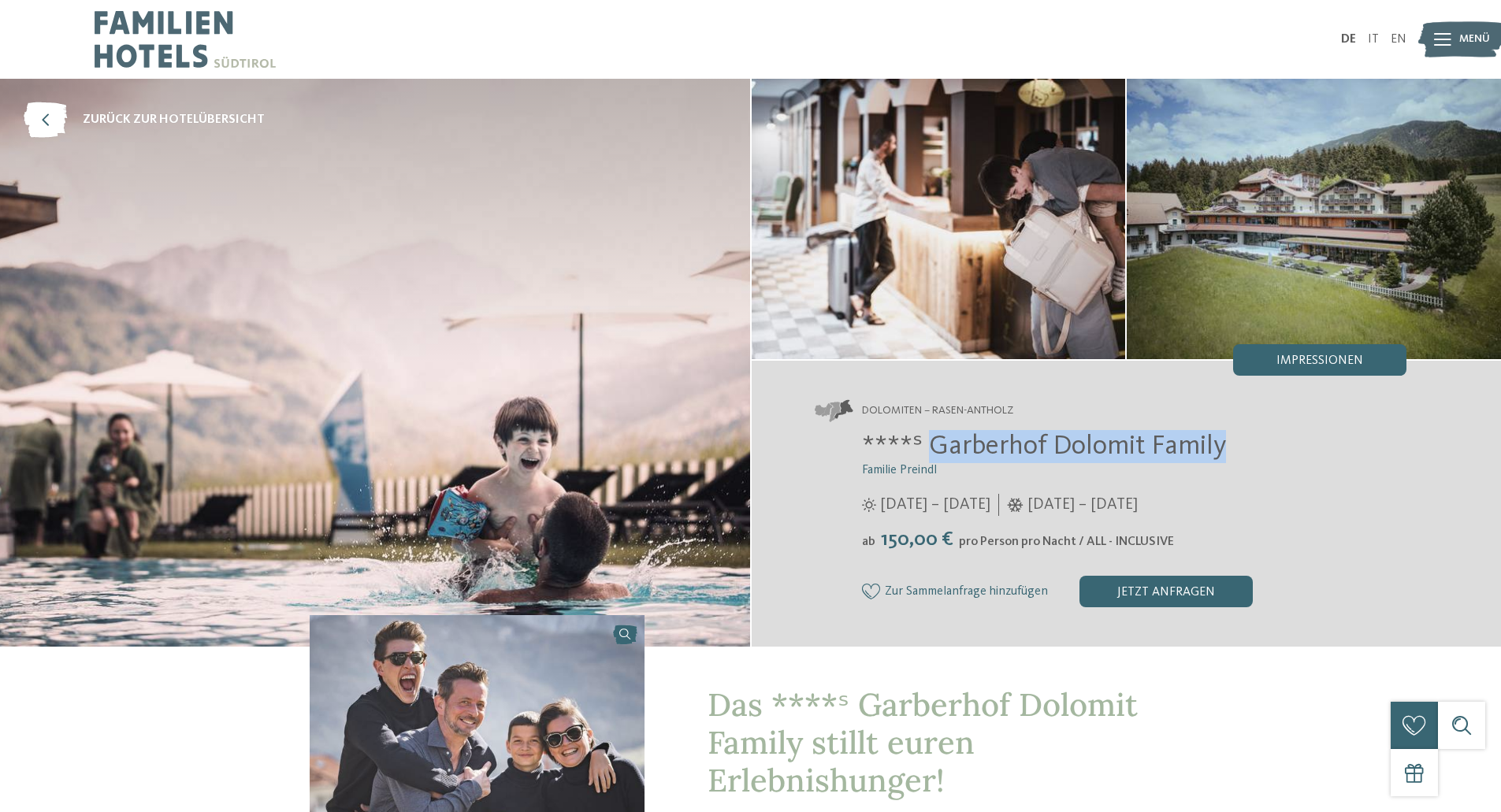
drag, startPoint x: 931, startPoint y: 440, endPoint x: 1253, endPoint y: 440, distance: 322.0
click at [1253, 440] on h2 "****ˢ Garberhof Dolomit Family" at bounding box center [1135, 447] width 545 height 33
copy span "Garberhof Dolomit Family"
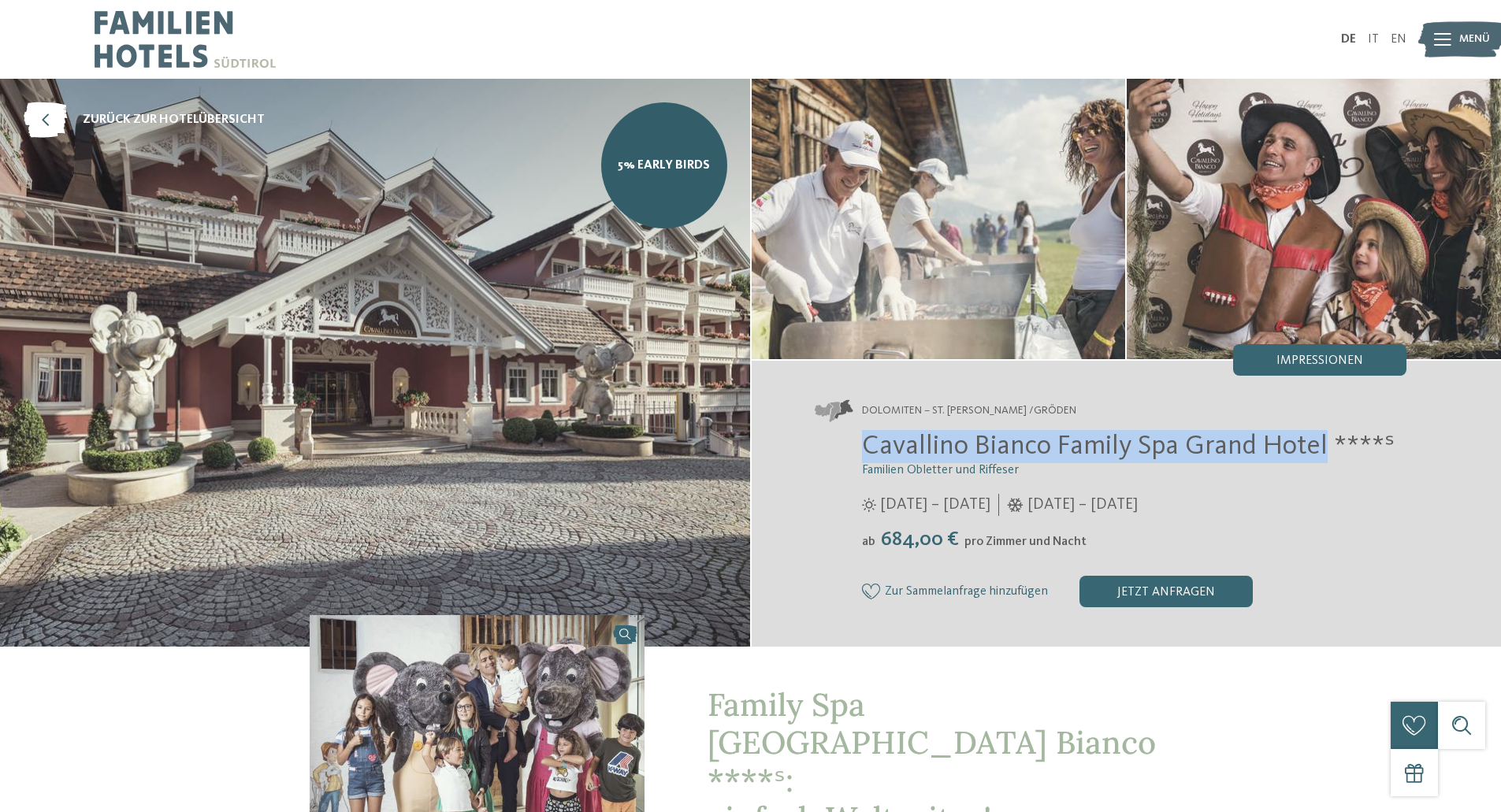
drag, startPoint x: 863, startPoint y: 443, endPoint x: 1328, endPoint y: 435, distance: 465.1
click at [1328, 435] on span "Cavallino Bianco Family Spa Grand Hotel ****ˢ" at bounding box center [1128, 447] width 532 height 28
copy span "Cavallino Bianco Family Spa [GEOGRAPHIC_DATA]"
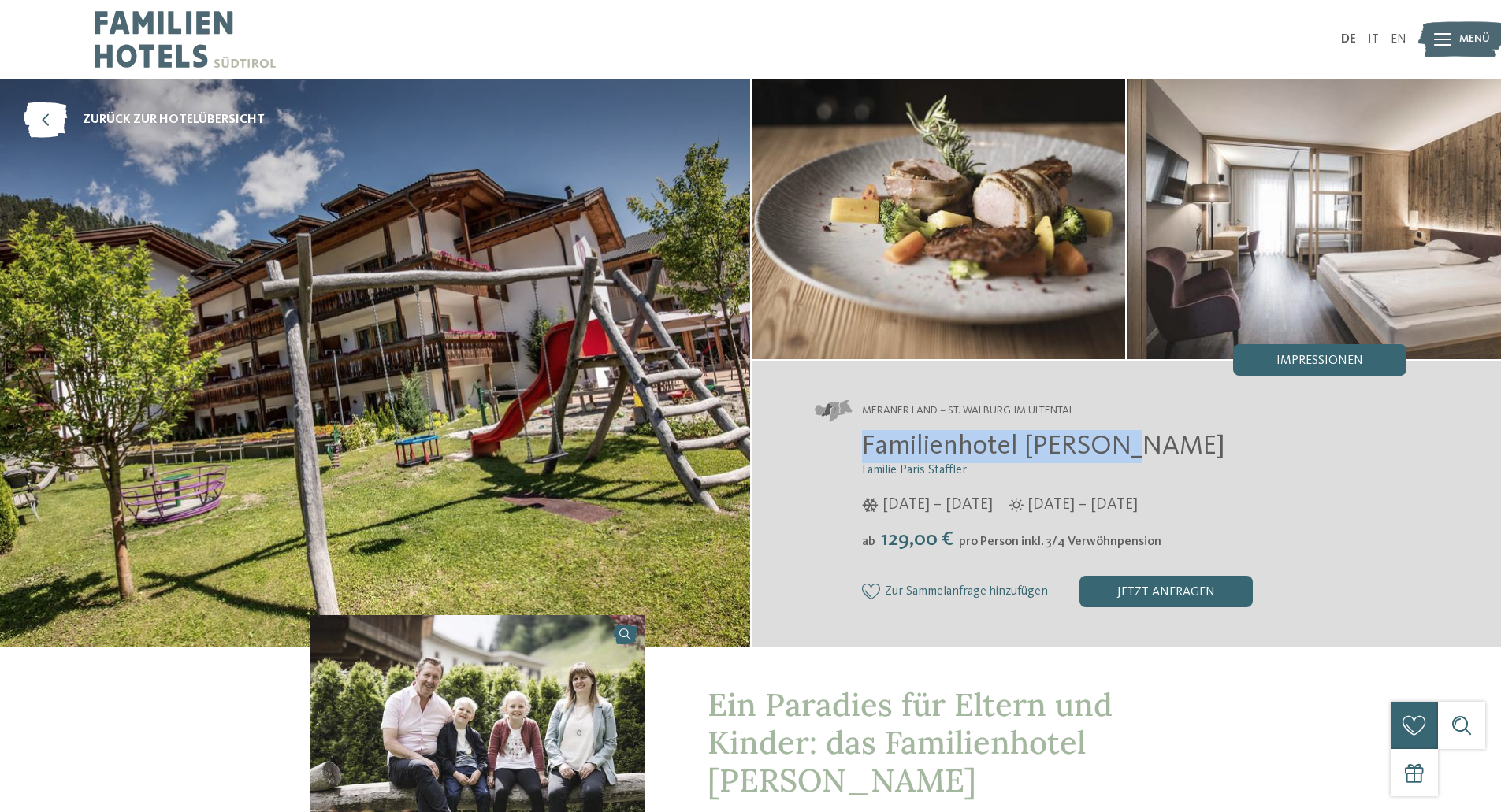
drag, startPoint x: 864, startPoint y: 441, endPoint x: 1163, endPoint y: 441, distance: 299.0
click at [1163, 441] on h2 "Familienhotel Viktoria" at bounding box center [1135, 447] width 545 height 33
copy span "Familienhotel Viktoria"
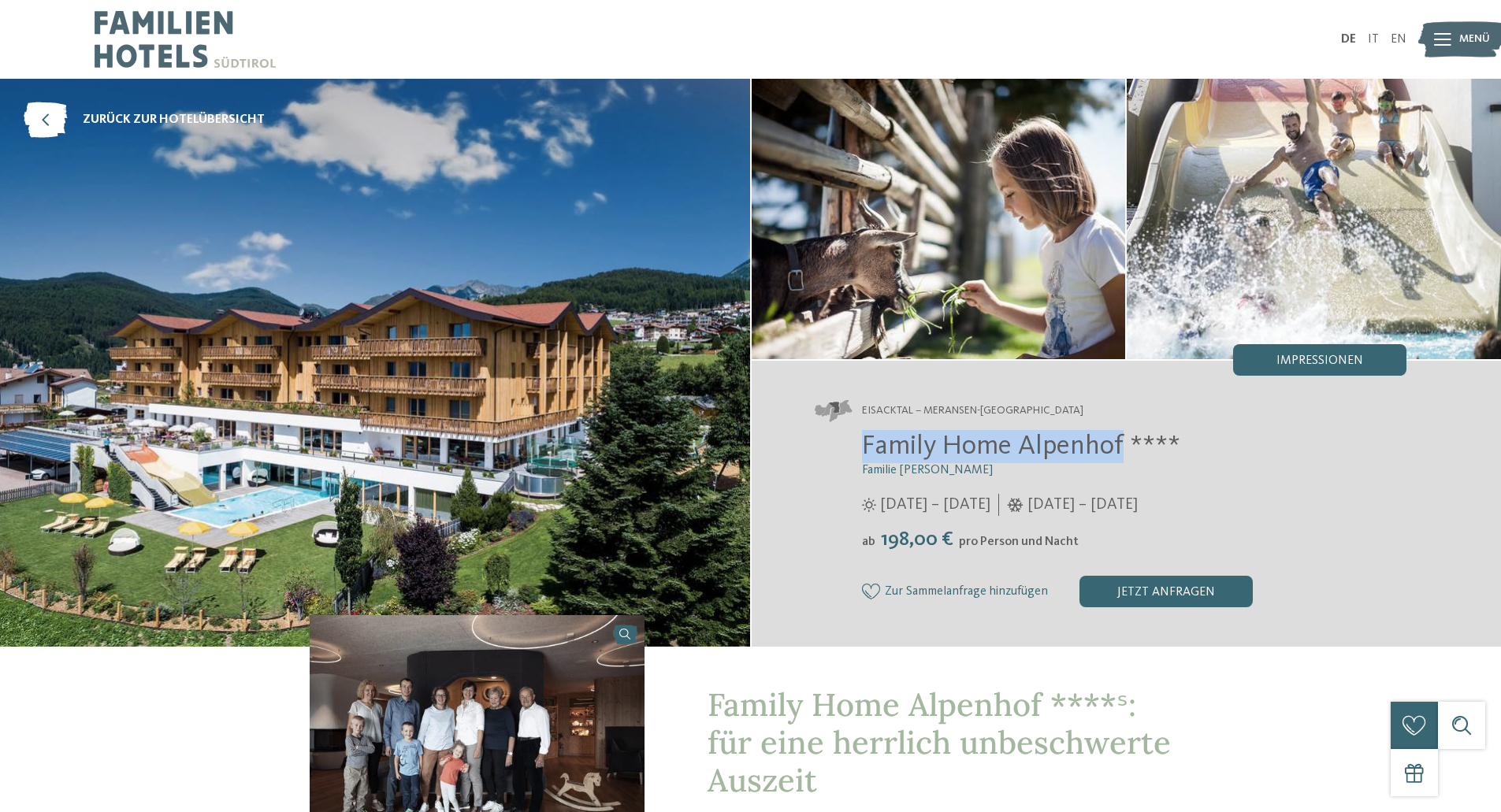
drag, startPoint x: 867, startPoint y: 437, endPoint x: 1122, endPoint y: 442, distance: 255.0
click at [1122, 442] on span "Family Home Alpenhof ****" at bounding box center [1021, 447] width 319 height 28
copy span "Family Home Alpenhof"
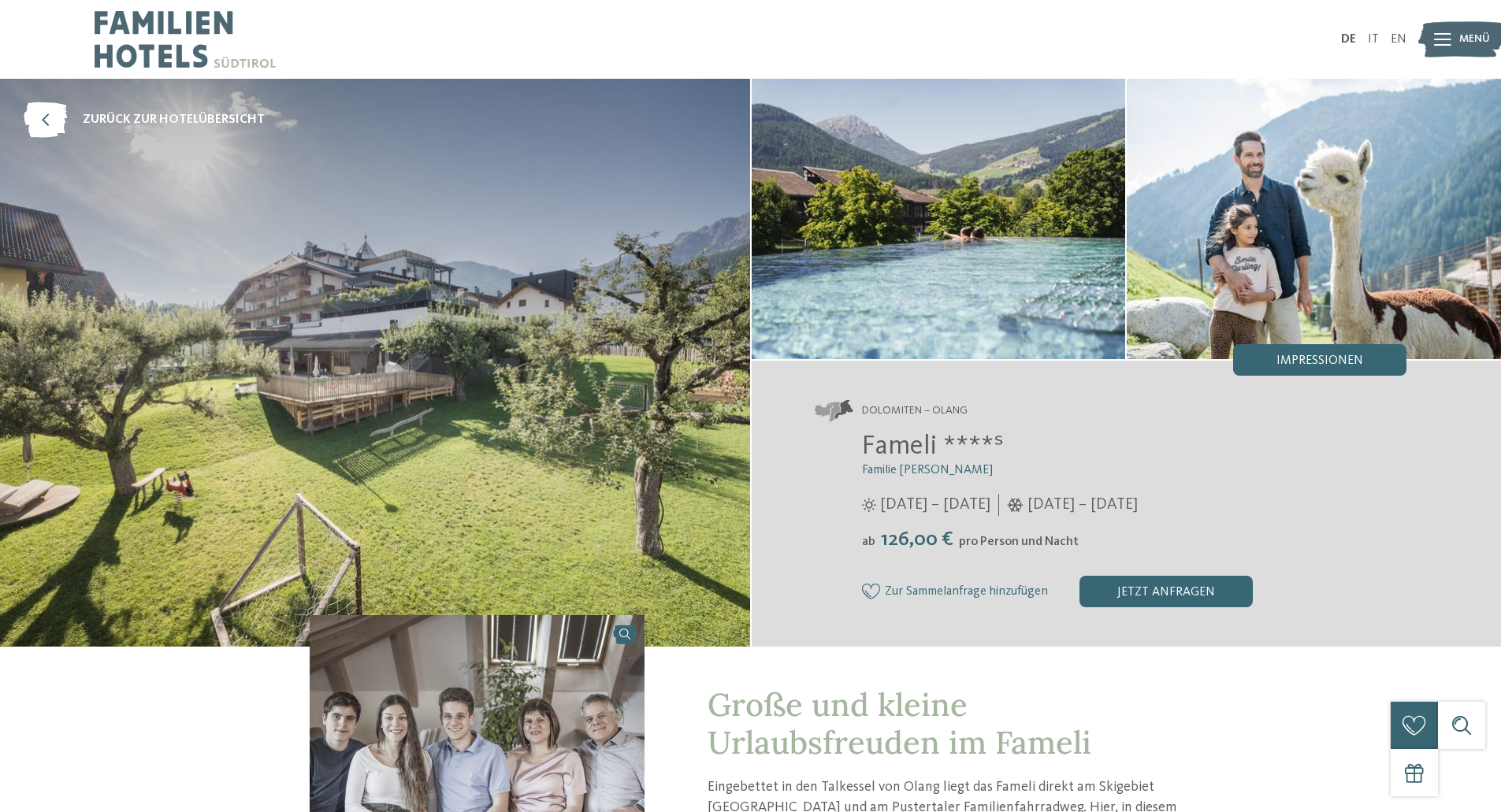
click at [890, 452] on span "Fameli ****ˢ" at bounding box center [933, 447] width 142 height 28
copy span "Fameli"
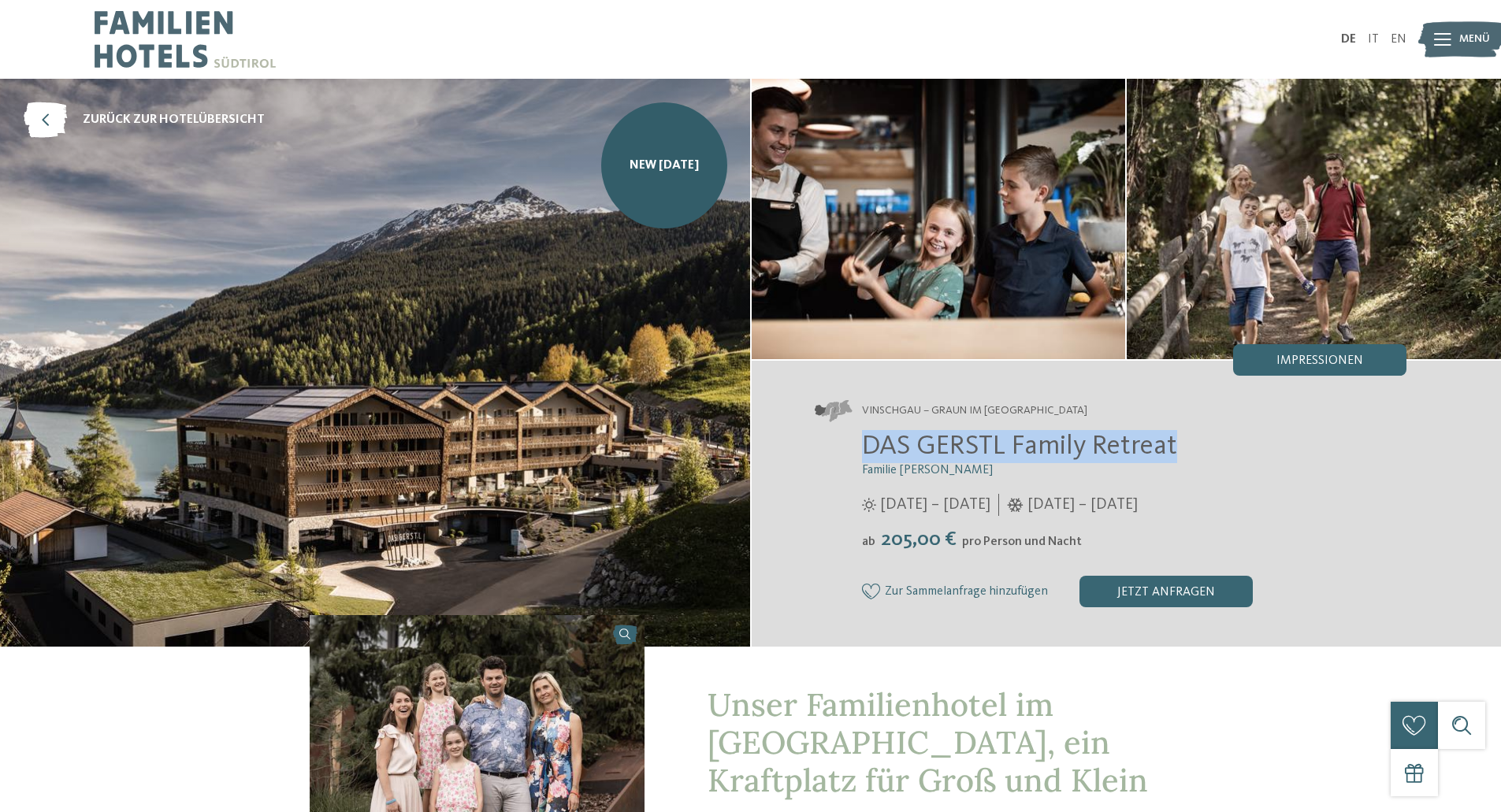
drag, startPoint x: 864, startPoint y: 442, endPoint x: 1251, endPoint y: 433, distance: 387.1
click at [1251, 433] on h2 "DAS GERSTL Family Retreat" at bounding box center [1135, 447] width 545 height 33
copy span "DAS GERSTL Family Retreat"
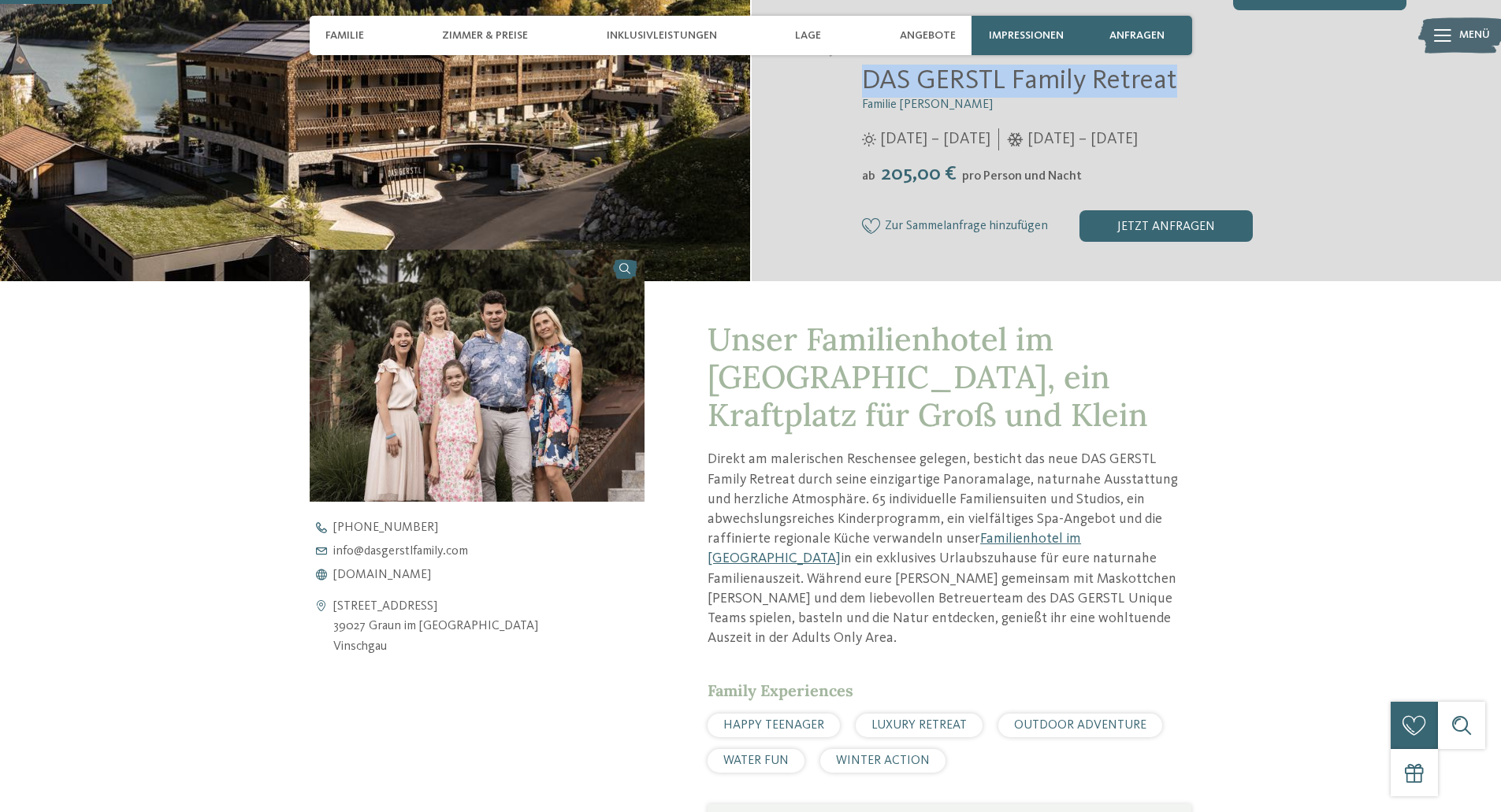
scroll to position [394, 0]
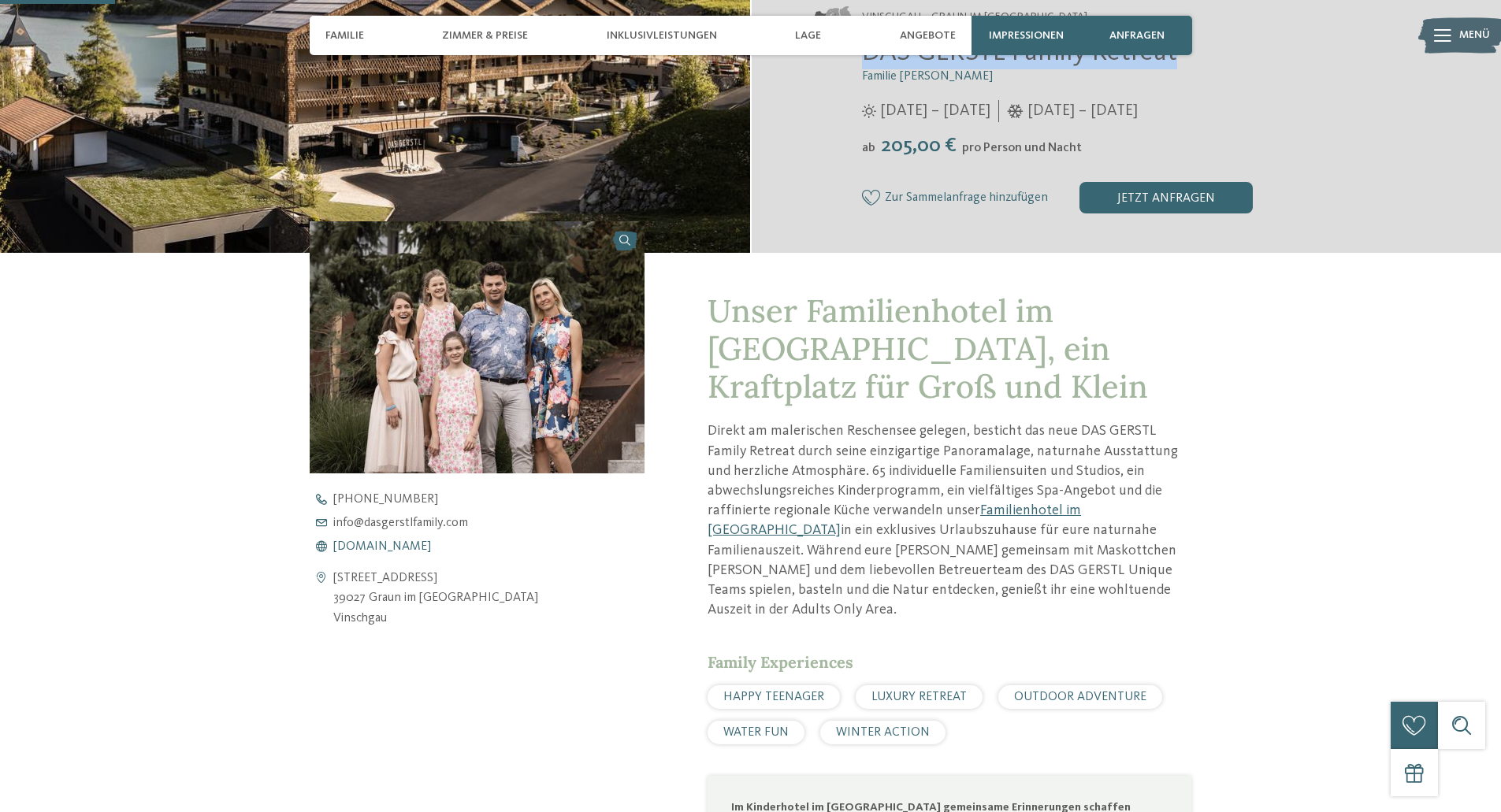
click at [408, 548] on span "www.dasgerstlfamily.com" at bounding box center [382, 546] width 98 height 13
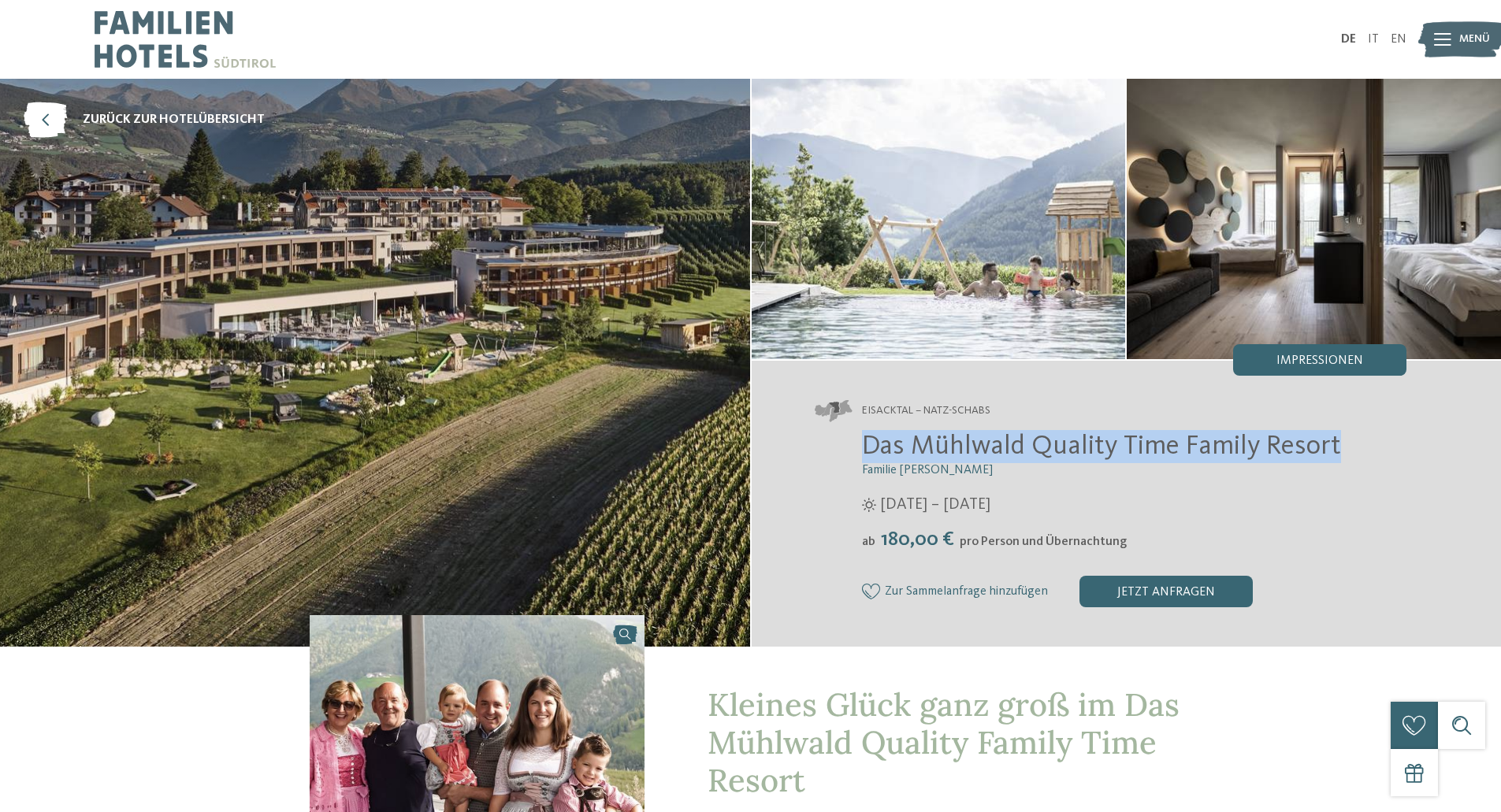
drag, startPoint x: 865, startPoint y: 448, endPoint x: 1354, endPoint y: 438, distance: 489.1
click at [1354, 438] on h2 "Das Mühlwald Quality Time Family Resort" at bounding box center [1135, 447] width 545 height 33
copy span "Das Mühlwald Quality Time Family Resort"
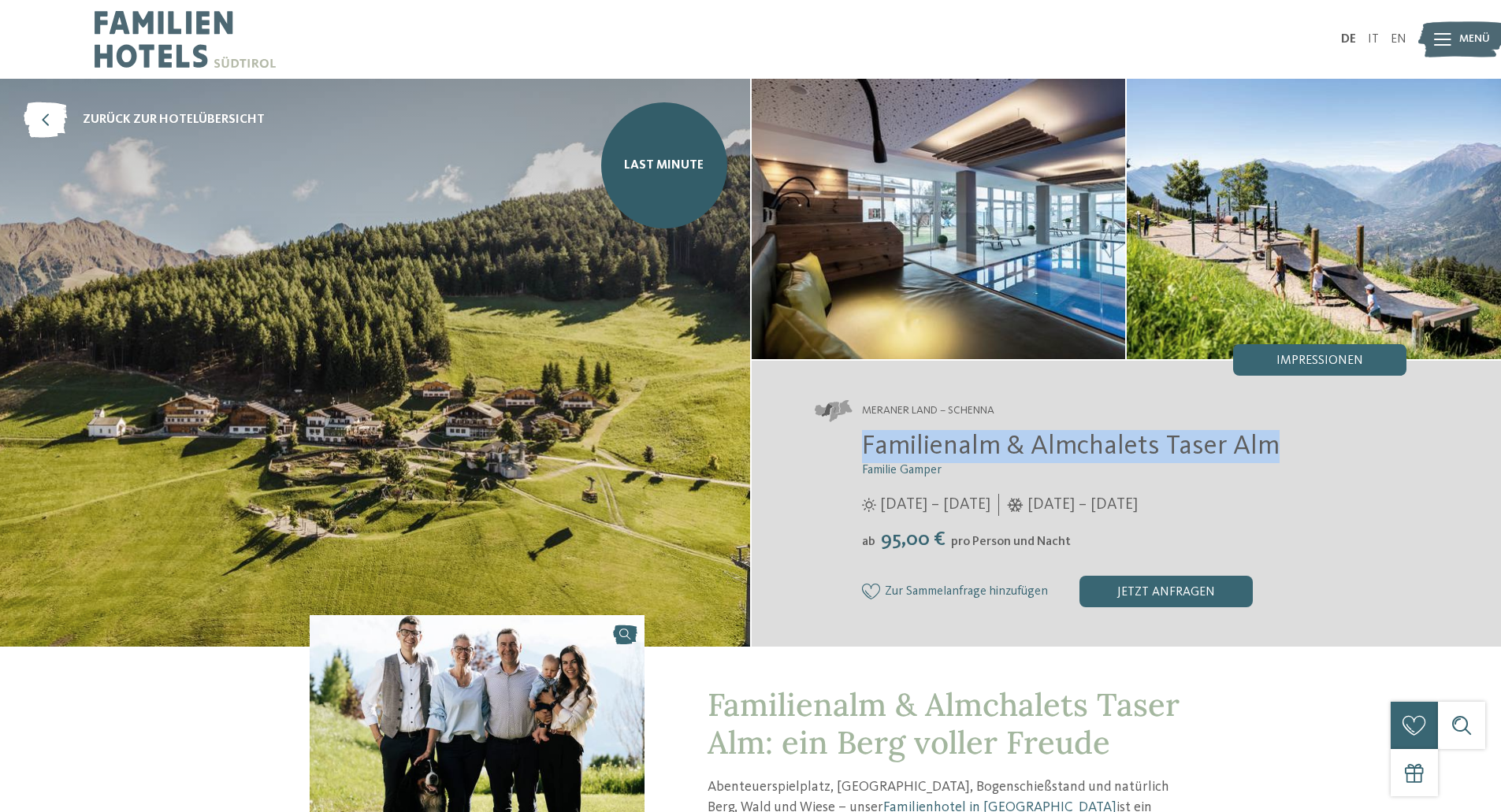
drag, startPoint x: 864, startPoint y: 443, endPoint x: 1387, endPoint y: 435, distance: 523.1
click at [1387, 435] on h2 "Familienalm & Almchalets Taser Alm" at bounding box center [1135, 447] width 545 height 33
copy span "Familienalm & Almchalets Taser Alm"
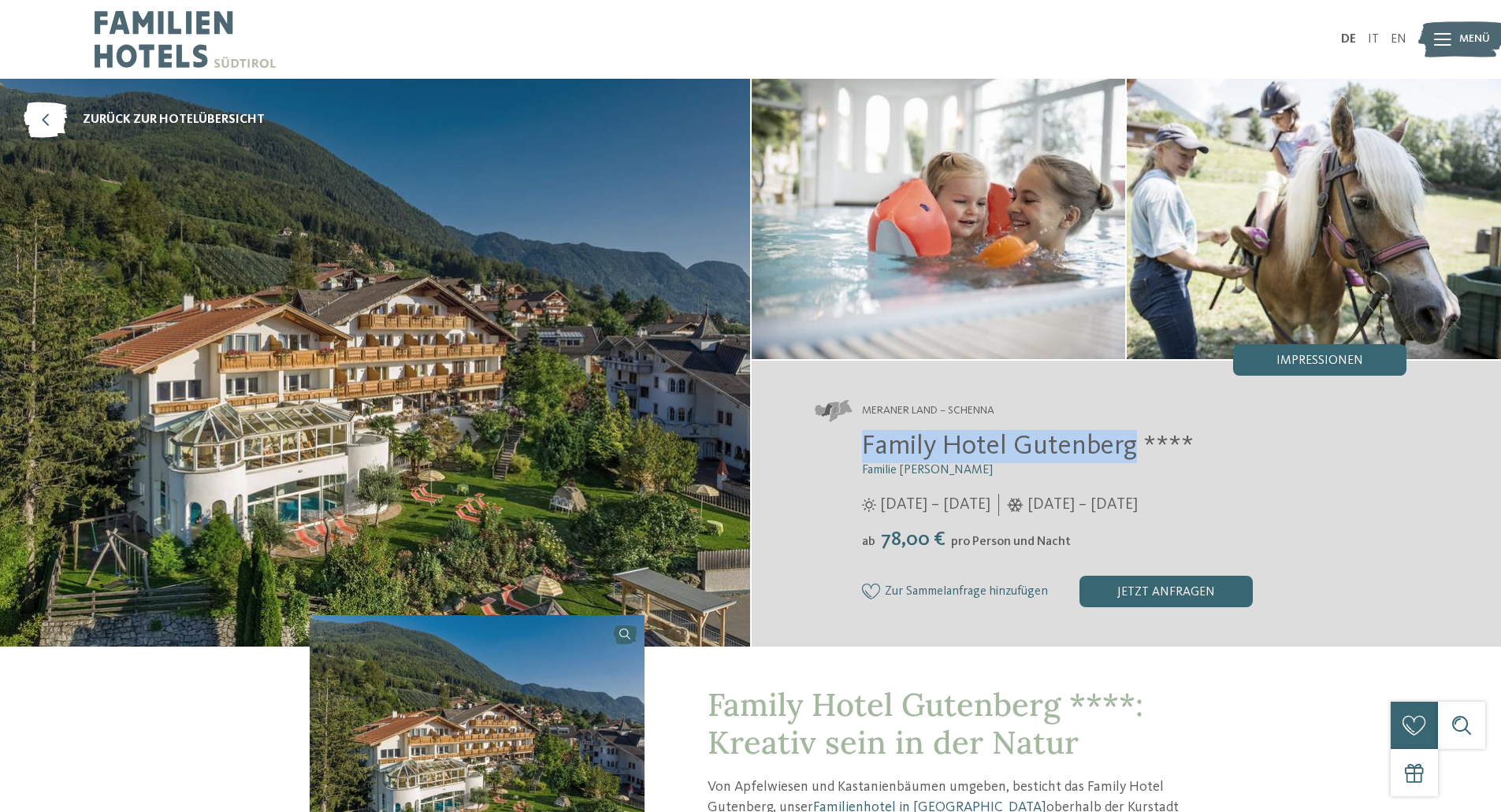
drag, startPoint x: 864, startPoint y: 441, endPoint x: 1131, endPoint y: 435, distance: 267.1
click at [1131, 435] on span "Family Hotel Gutenberg ****" at bounding box center [1028, 447] width 332 height 28
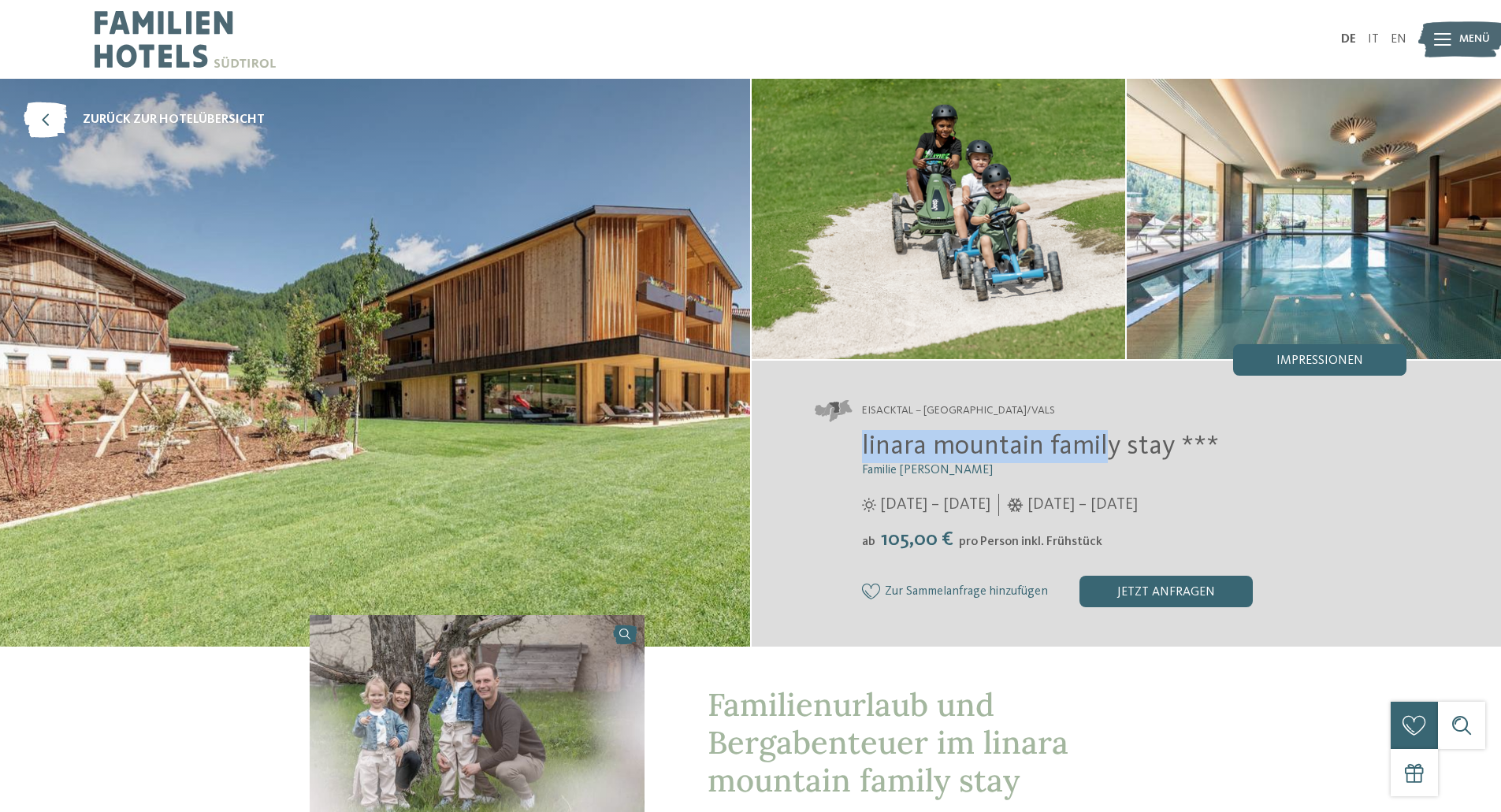
drag, startPoint x: 857, startPoint y: 443, endPoint x: 1104, endPoint y: 445, distance: 247.0
click at [1104, 445] on div "linara mountain family stay *** Familie Gatterer 12.07. – 09.11.2025 ab" at bounding box center [1111, 519] width 592 height 177
click at [841, 448] on div "linara mountain family stay *** Familie Gatterer 12.07. – 09.11.2025 ab" at bounding box center [1111, 519] width 592 height 177
drag, startPoint x: 855, startPoint y: 437, endPoint x: 1168, endPoint y: 432, distance: 313.0
click at [1168, 432] on div "linara mountain family stay *** Familie Gatterer 12.07. – 09.11.2025 ab" at bounding box center [1111, 519] width 592 height 177
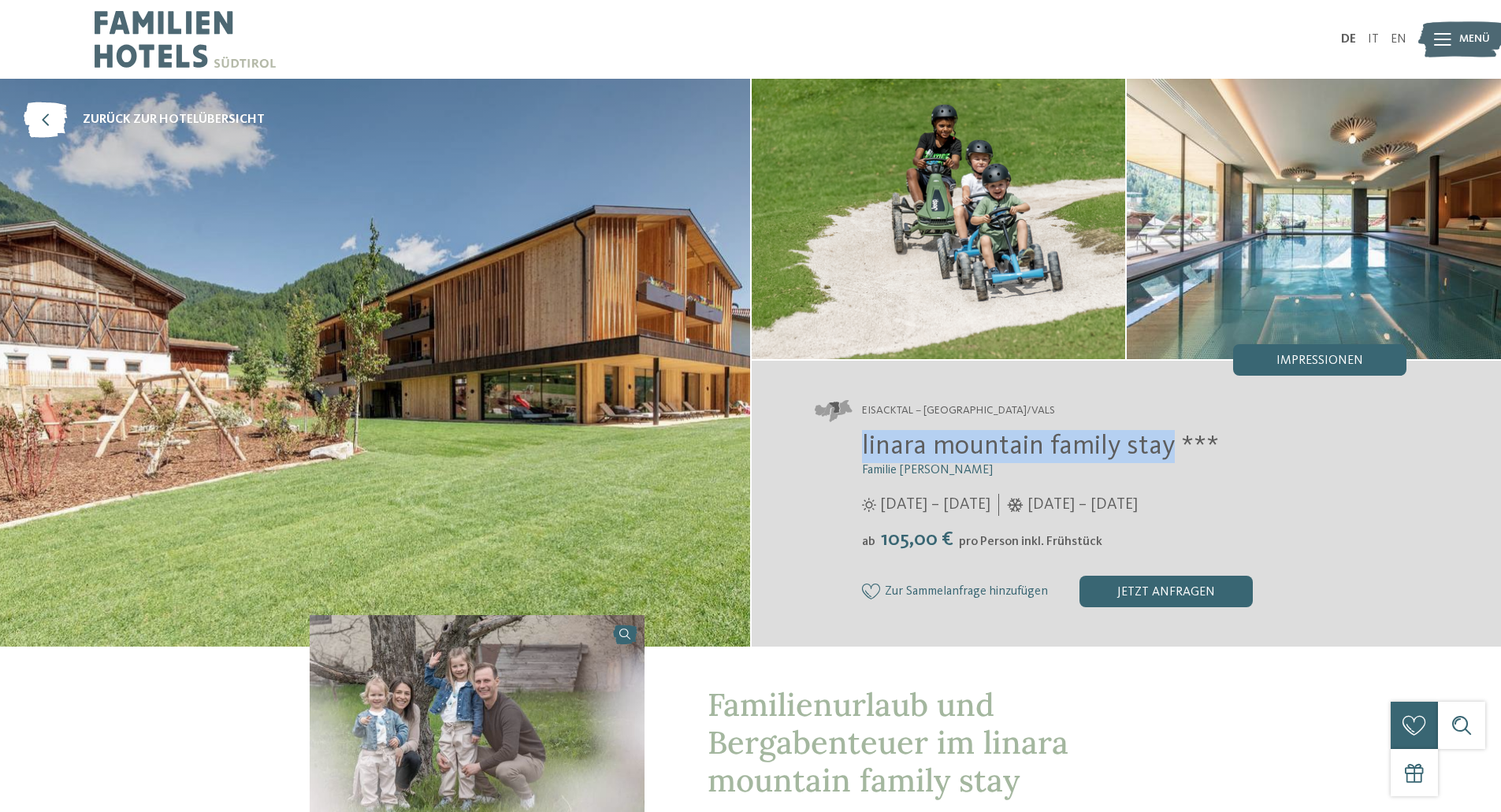
copy span "linara mountain family stay"
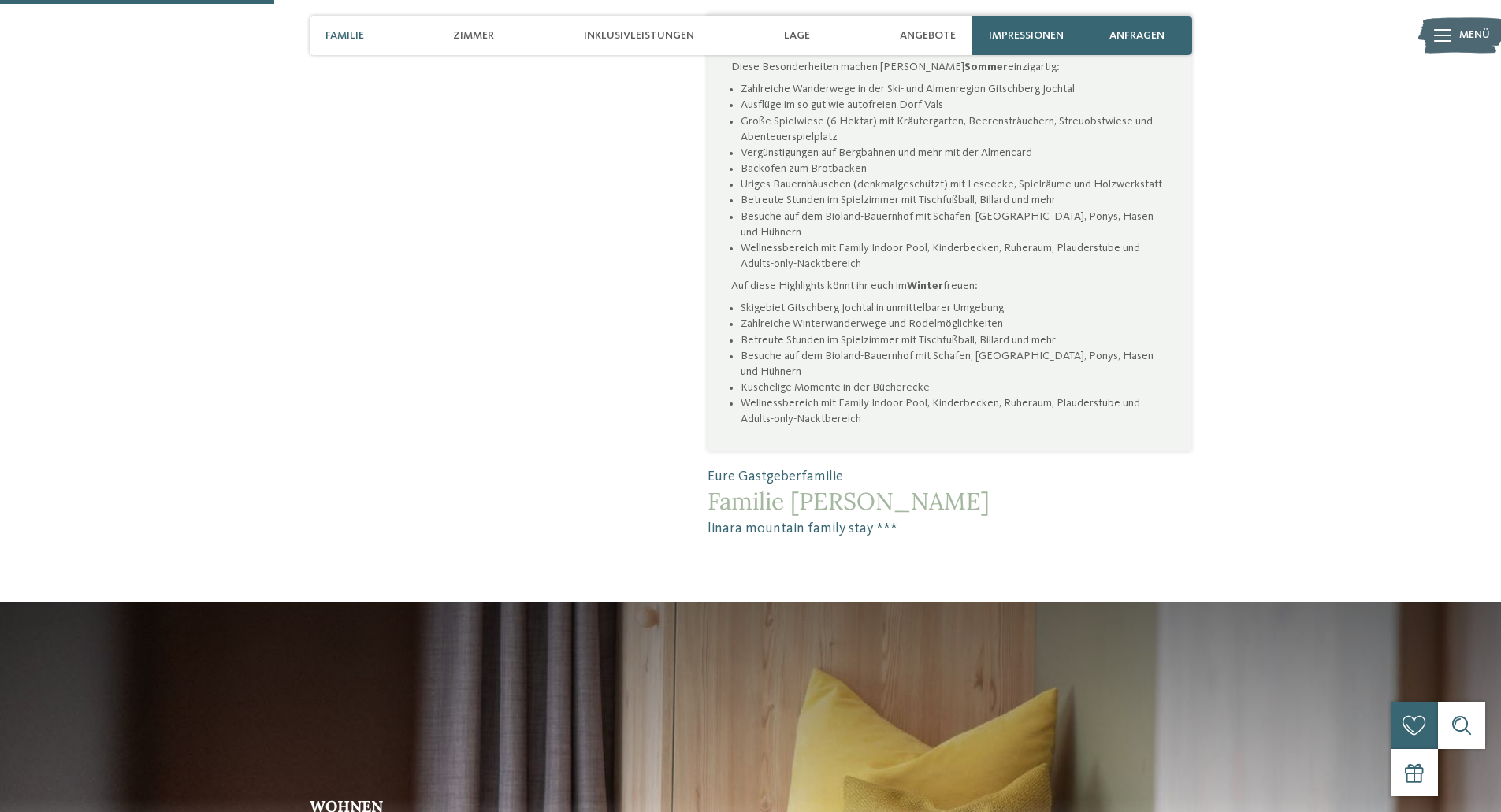
scroll to position [1103, 0]
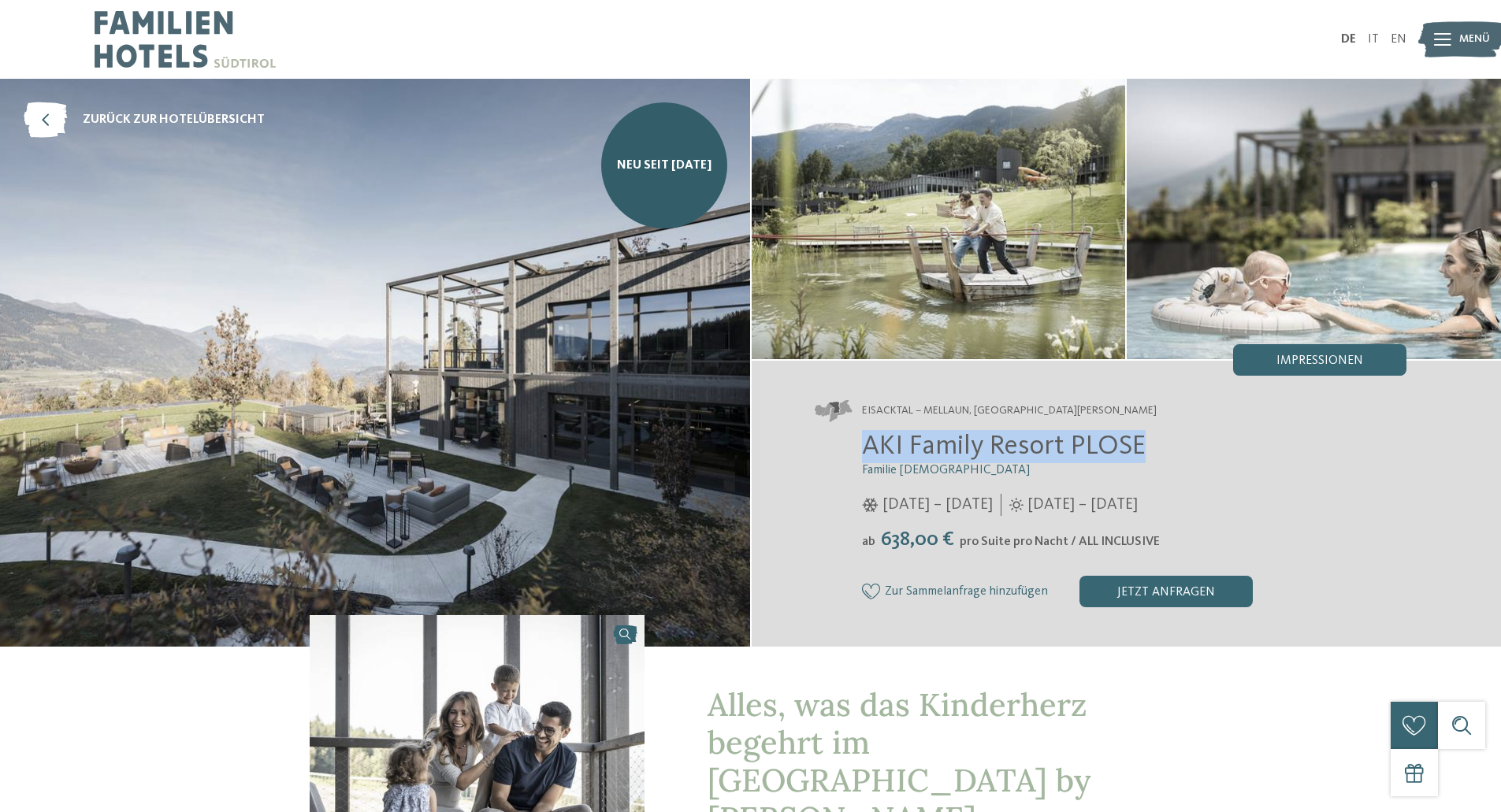
drag, startPoint x: 860, startPoint y: 443, endPoint x: 1227, endPoint y: 435, distance: 367.1
click at [1227, 435] on div "AKI Family Resort PLOSE Familie [PERSON_NAME] [DATE] – [DATE] [DATE] – [DATE]" at bounding box center [1111, 519] width 592 height 177
copy span "AKI Family Resort PLOSE"
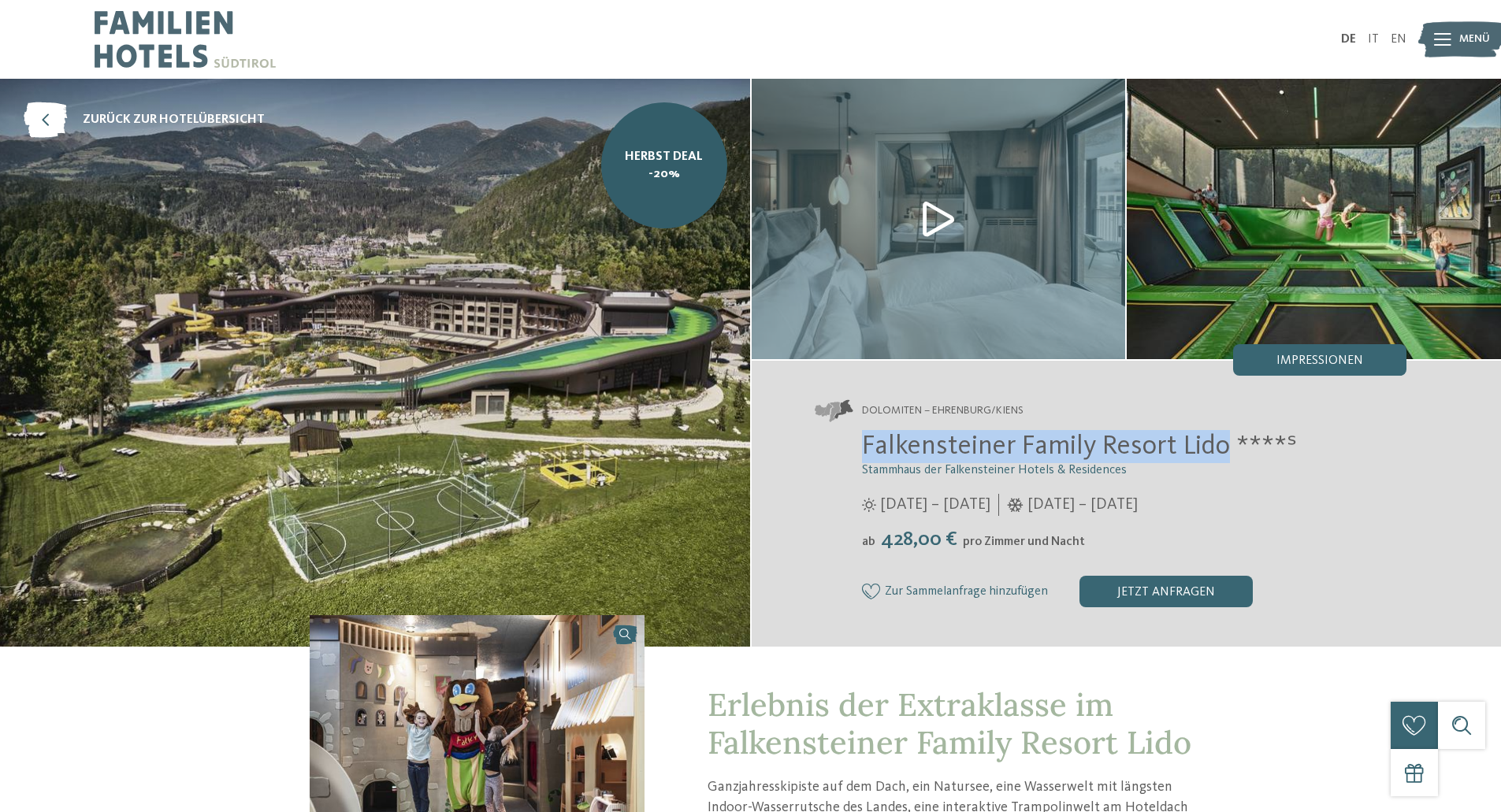
drag, startPoint x: 862, startPoint y: 452, endPoint x: 1228, endPoint y: 452, distance: 366.0
click at [1228, 452] on span "Falkensteiner Family Resort Lido ****ˢ" at bounding box center [1079, 447] width 435 height 28
copy span "Falkensteiner Family Resort Lido"
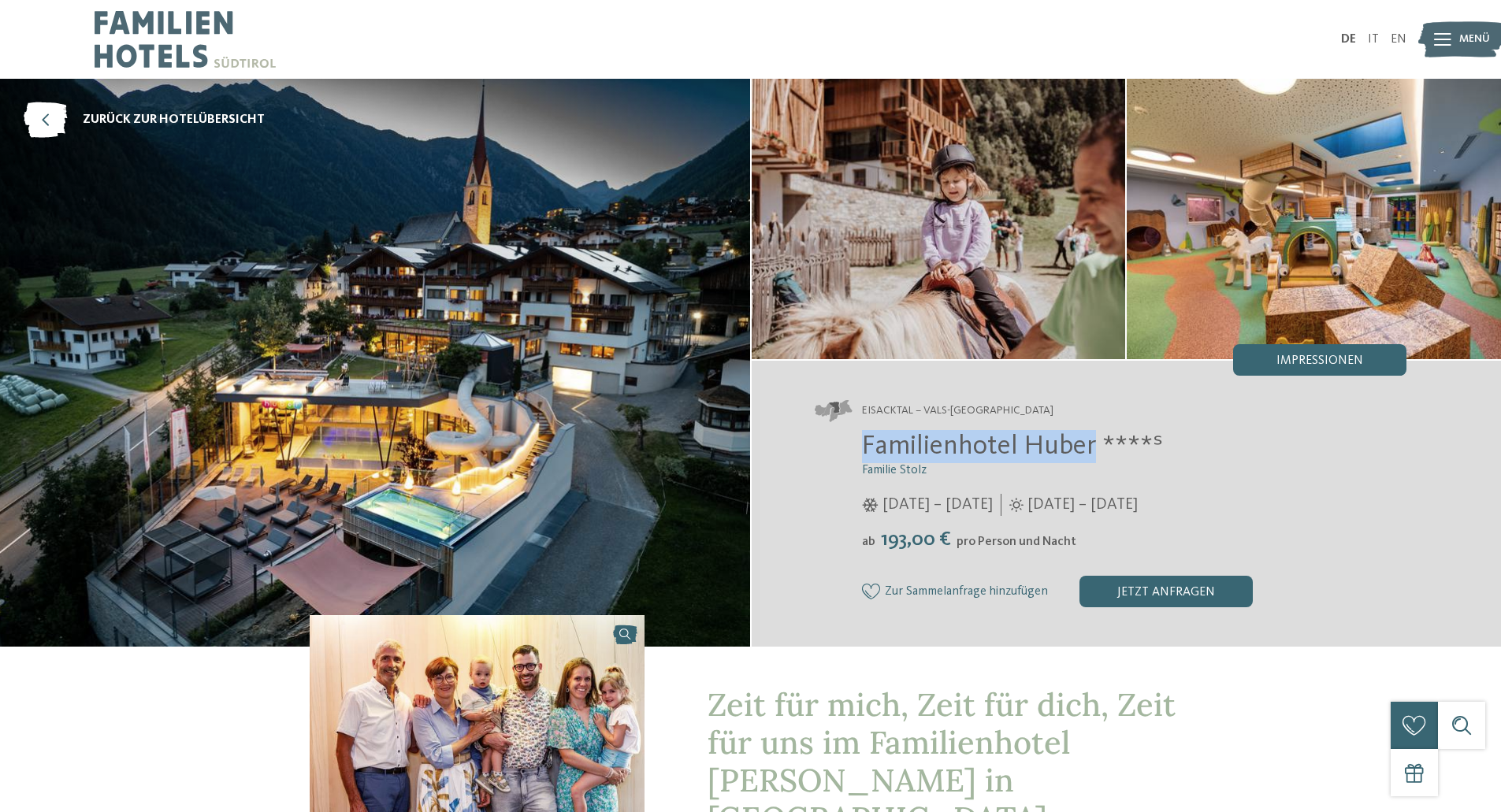
drag, startPoint x: 865, startPoint y: 448, endPoint x: 1091, endPoint y: 440, distance: 226.1
click at [1091, 440] on span "Familienhotel Huber ****ˢ" at bounding box center [1013, 447] width 301 height 28
copy span "Familienhotel [PERSON_NAME]"
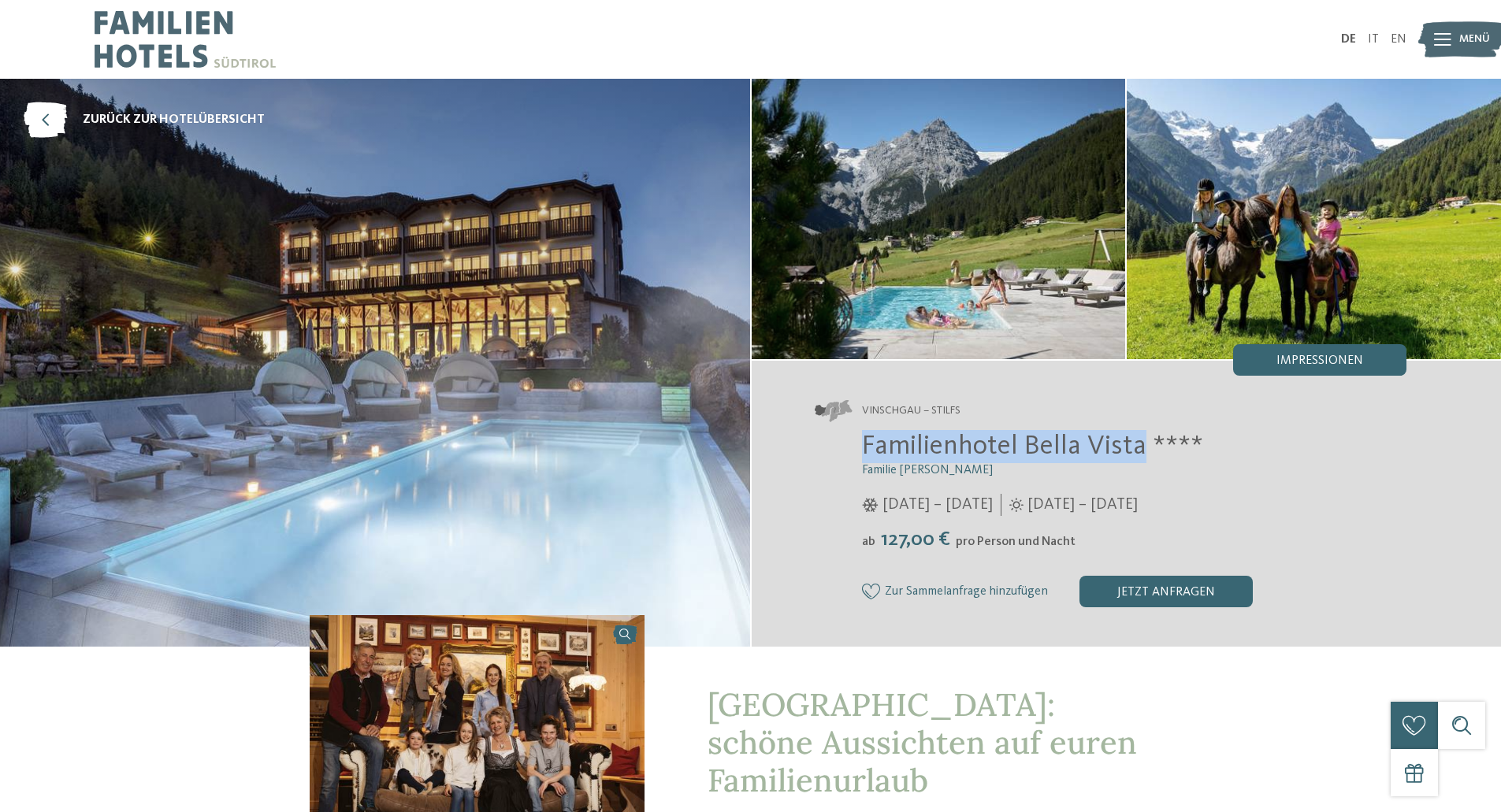
drag, startPoint x: 866, startPoint y: 441, endPoint x: 1144, endPoint y: 444, distance: 278.0
click at [1144, 444] on span "Familienhotel Bella Vista ****" at bounding box center [1033, 447] width 341 height 28
copy span "Familienhotel Bella Vista"
click at [1159, 589] on div "jetzt anfragen" at bounding box center [1166, 591] width 173 height 31
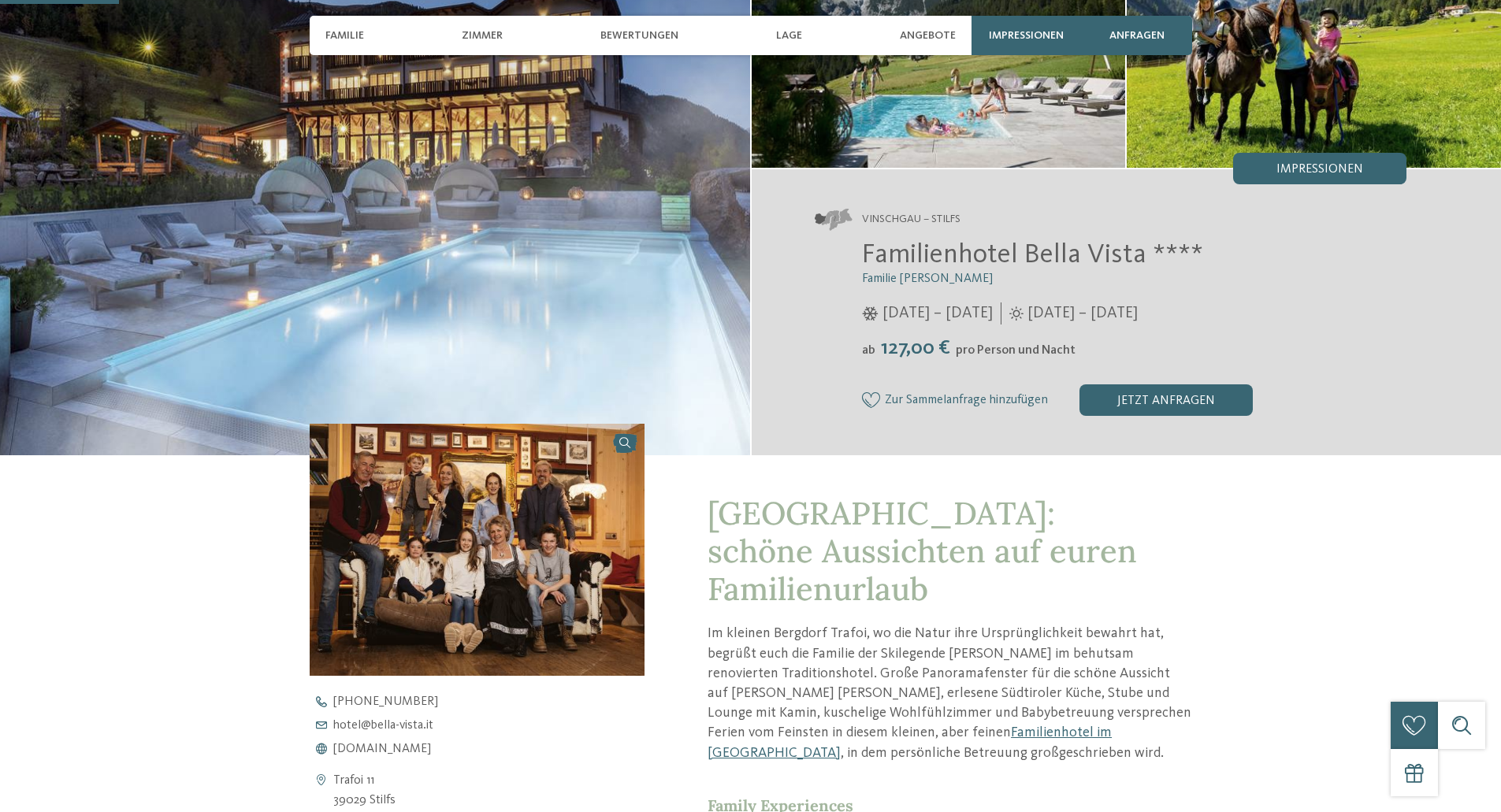
scroll to position [473, 0]
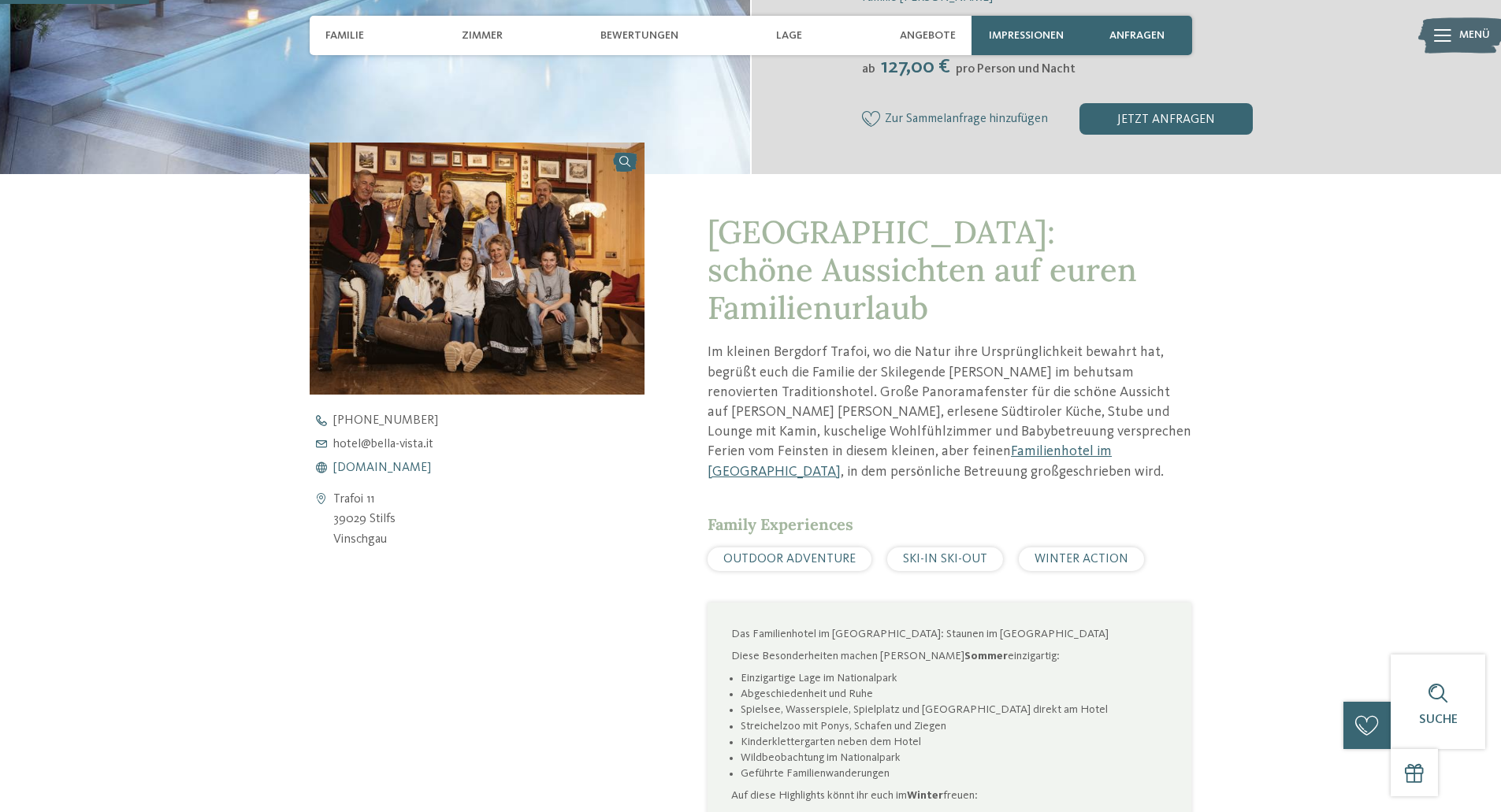
click at [377, 467] on span "www.bella-vista.it" at bounding box center [382, 467] width 98 height 13
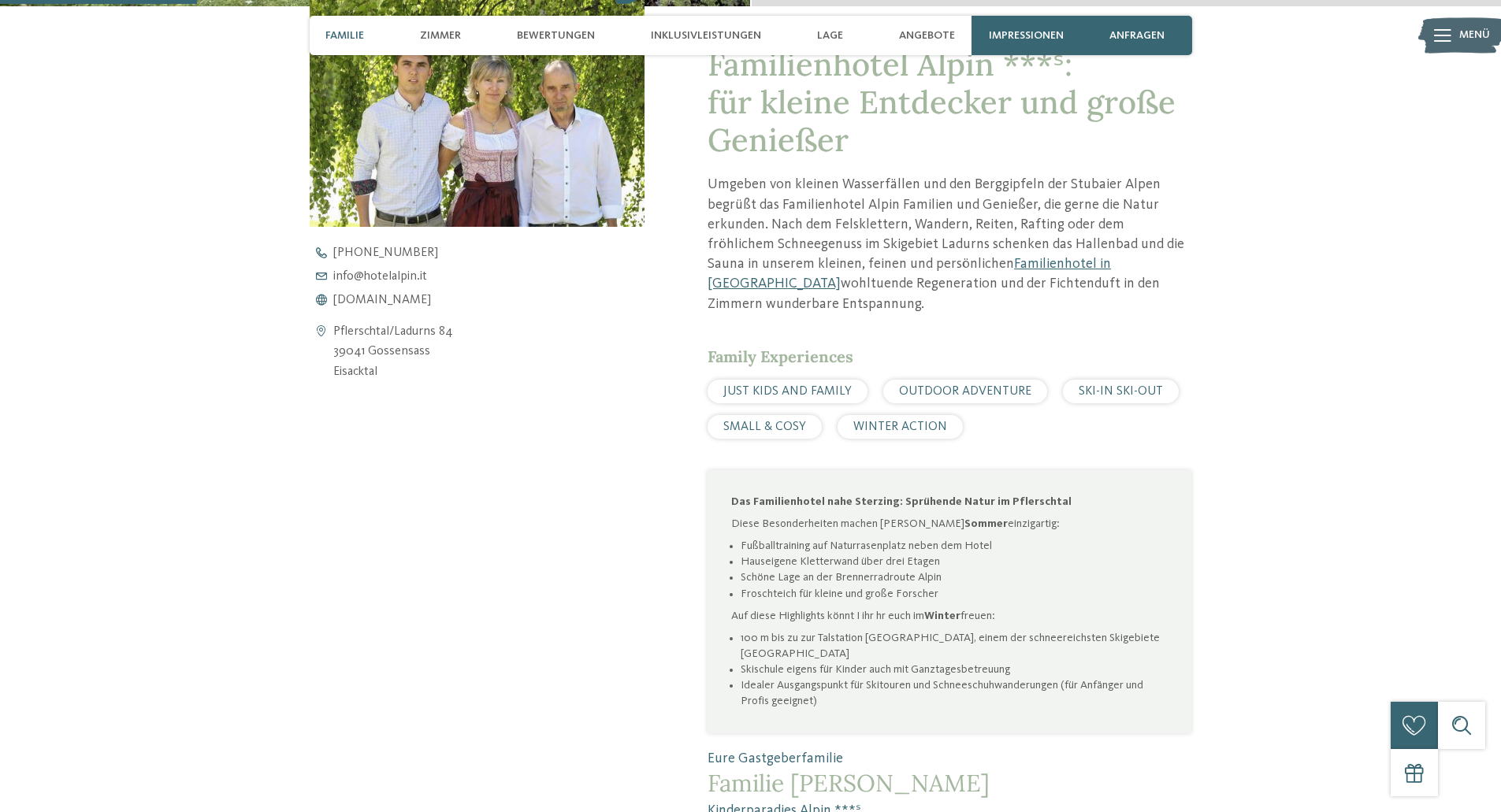
scroll to position [630, 0]
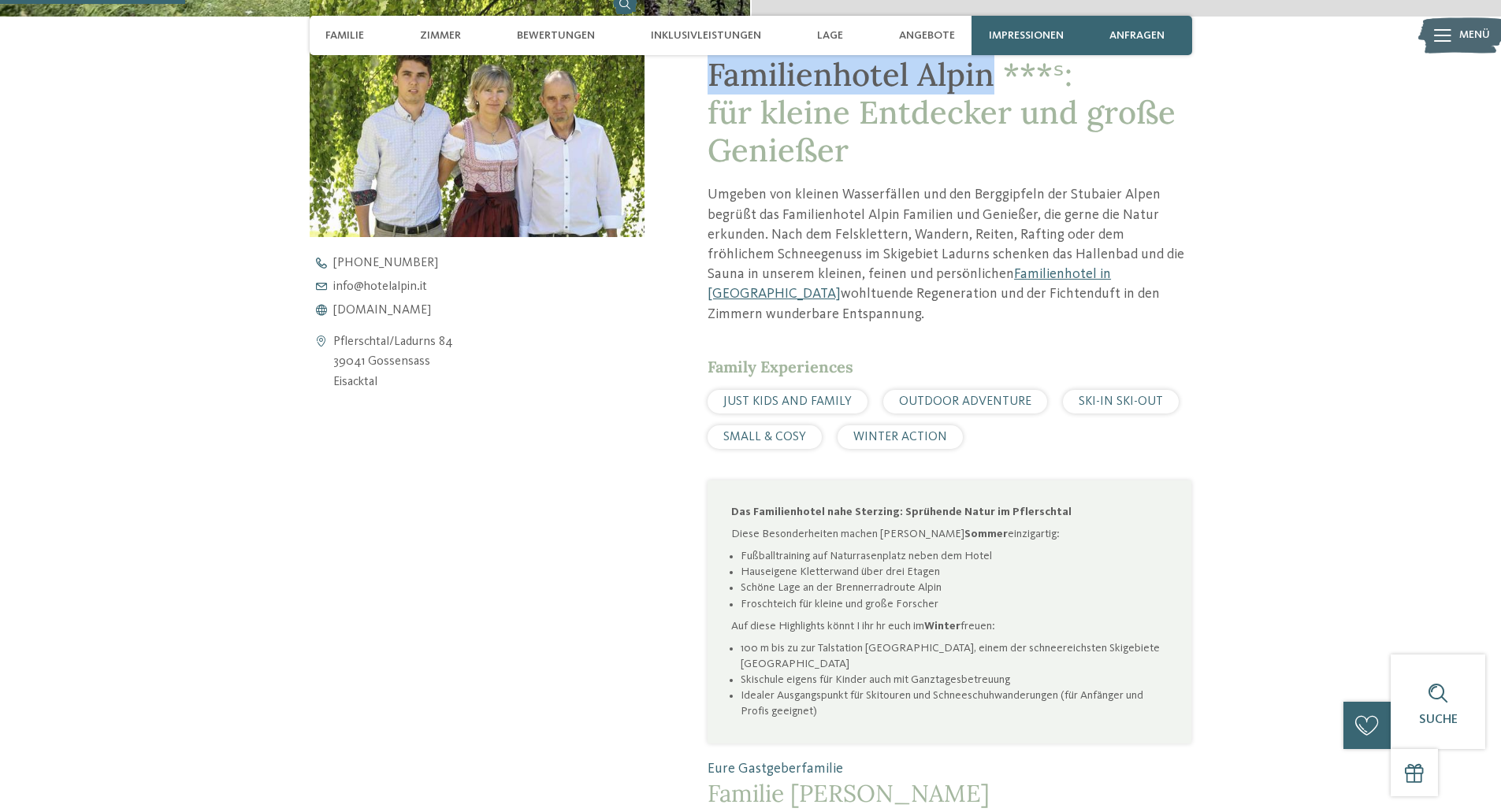
drag, startPoint x: 713, startPoint y: 76, endPoint x: 993, endPoint y: 69, distance: 280.1
click at [993, 69] on span "Familienhotel Alpin ***ˢ: für kleine Entdecker und große Genießer" at bounding box center [941, 113] width 468 height 116
copy span "Familienhotel Alpin"
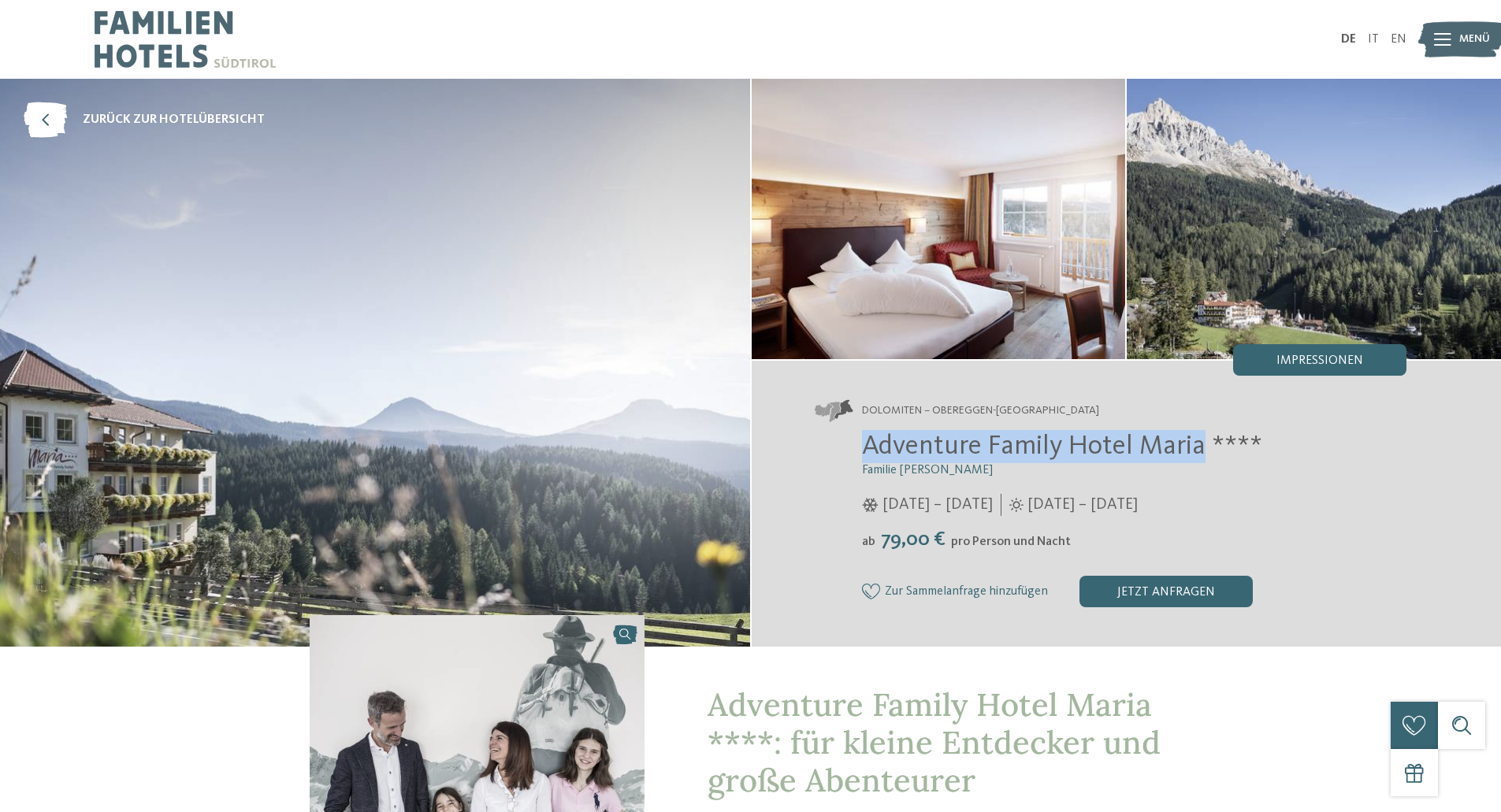
drag, startPoint x: 866, startPoint y: 448, endPoint x: 1200, endPoint y: 435, distance: 334.3
click at [1200, 435] on span "Adventure Family Hotel Maria ****" at bounding box center [1062, 447] width 400 height 28
copy span "Adventure Family Hotel Maria"
